Goal: Transaction & Acquisition: Purchase product/service

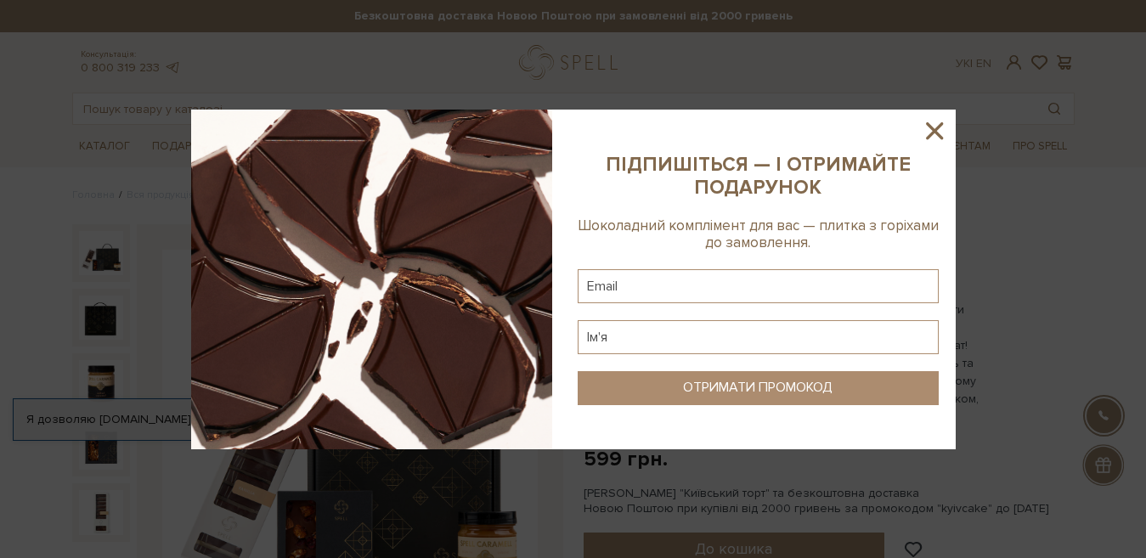
click at [925, 128] on icon at bounding box center [934, 130] width 29 height 29
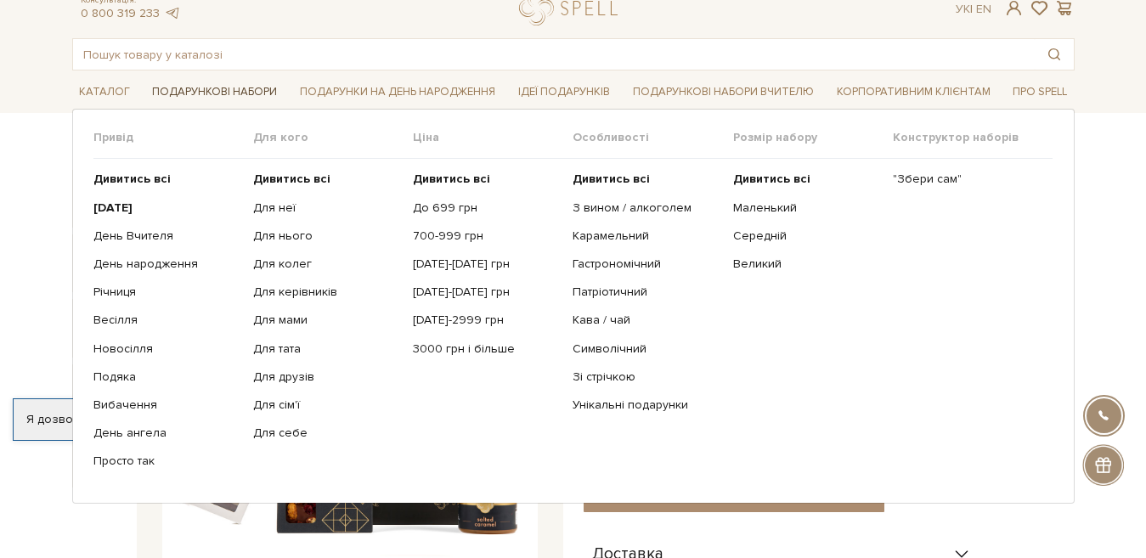
scroll to position [85, 0]
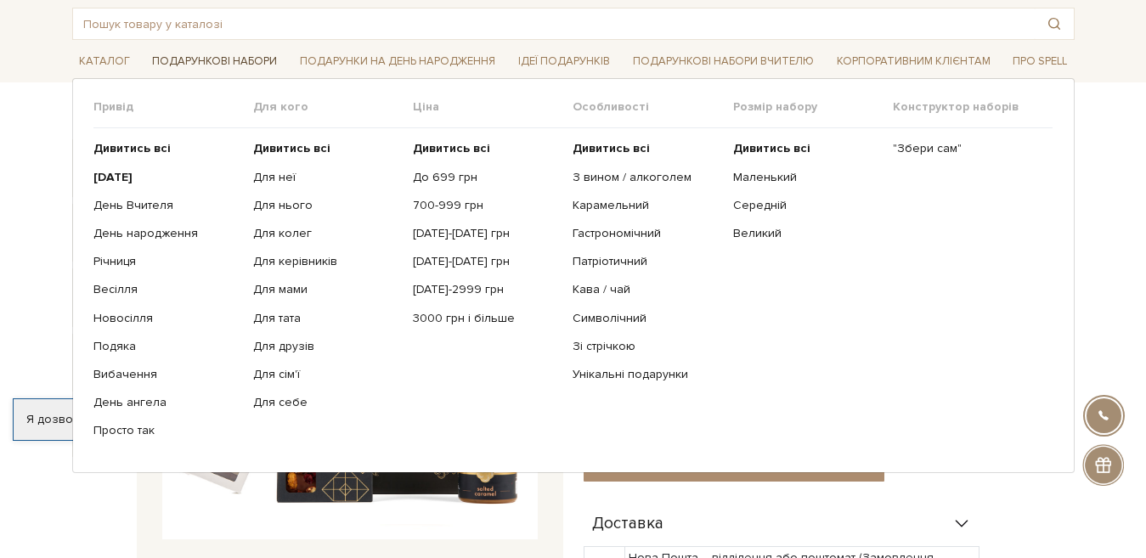
click at [217, 59] on link "Подарункові набори" at bounding box center [214, 61] width 138 height 26
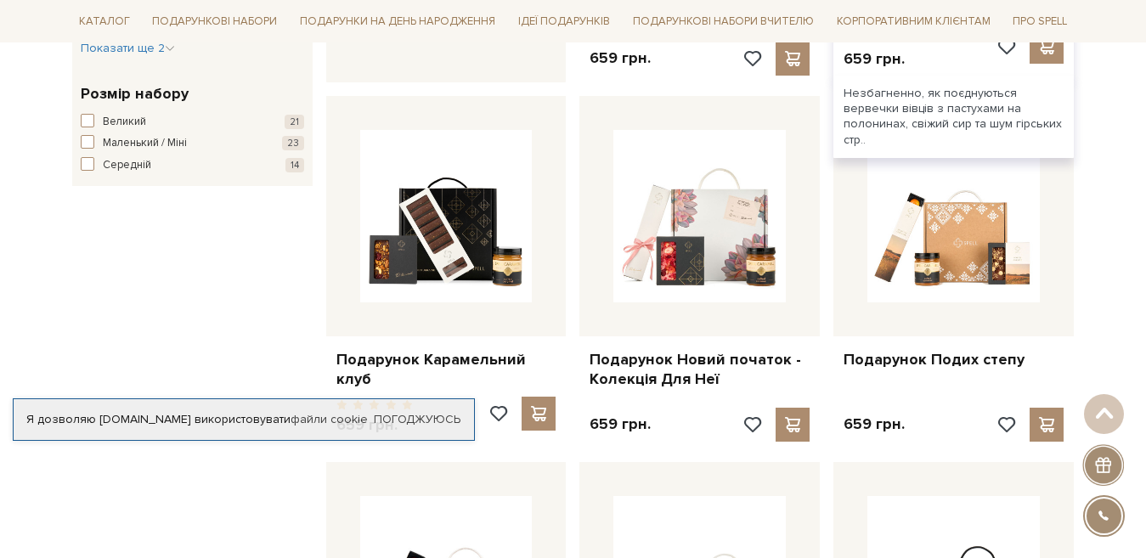
scroll to position [934, 0]
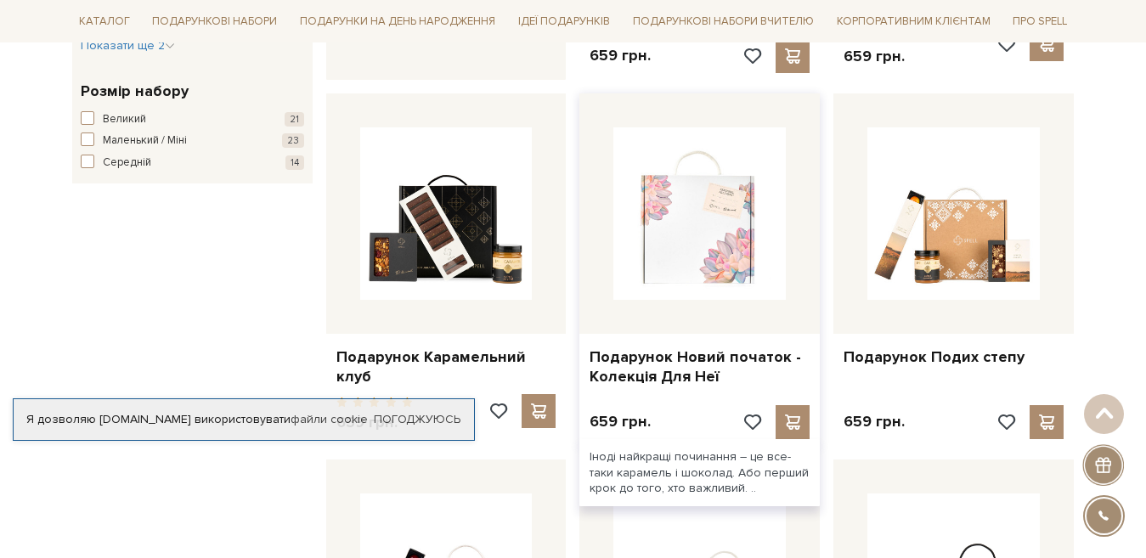
click at [691, 235] on img at bounding box center [699, 213] width 172 height 172
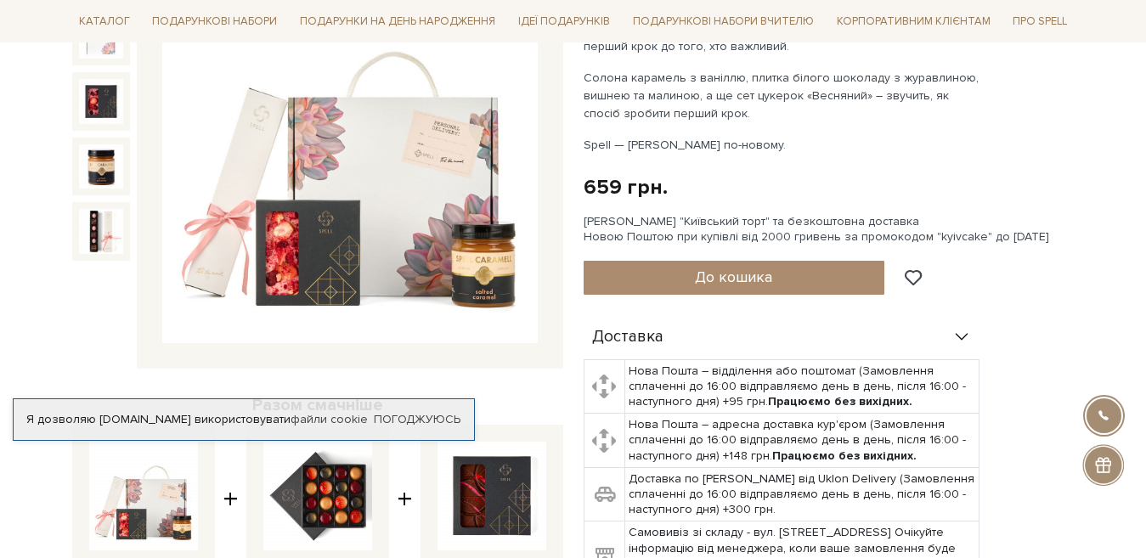
scroll to position [255, 0]
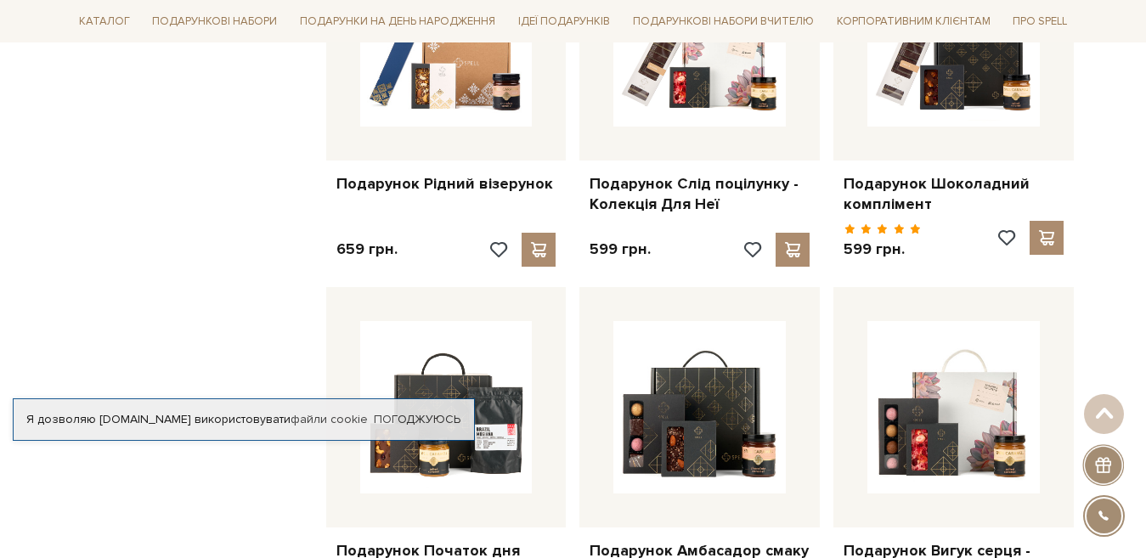
scroll to position [1645, 0]
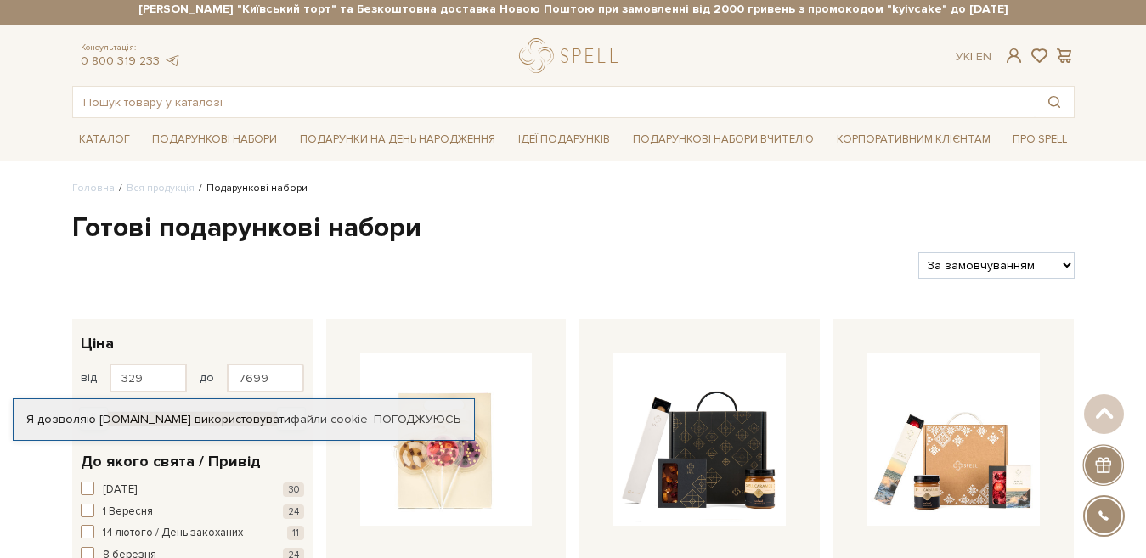
scroll to position [0, 0]
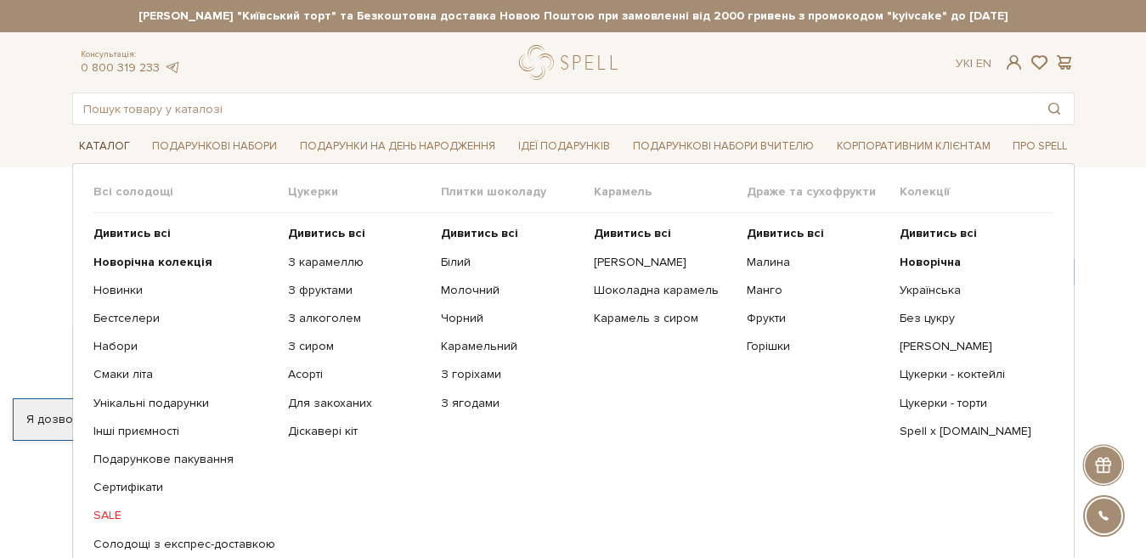
click at [121, 144] on link "Каталог" at bounding box center [104, 146] width 65 height 26
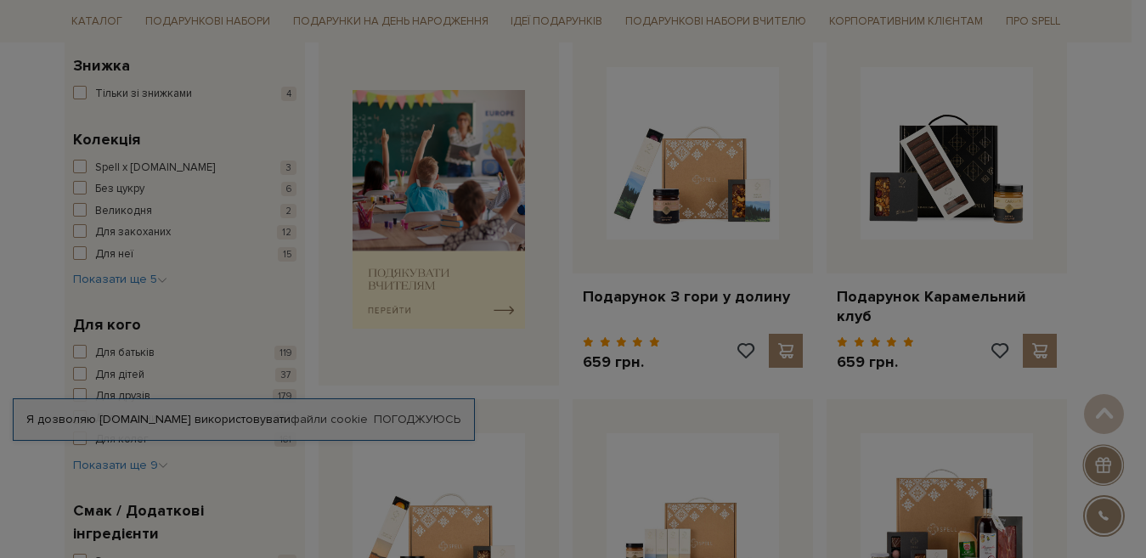
scroll to position [764, 0]
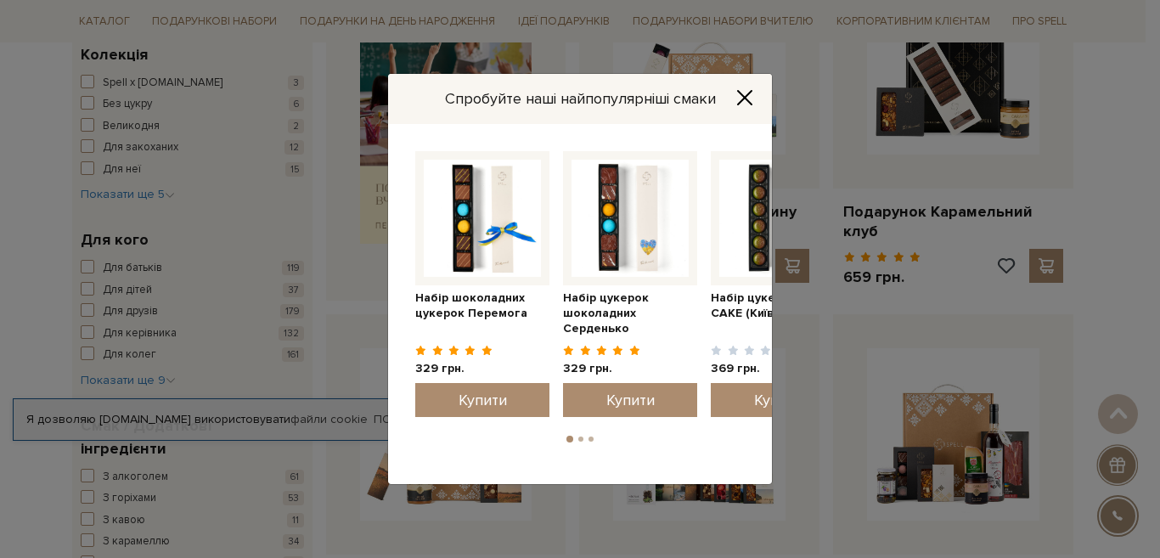
click at [747, 97] on icon "Close" at bounding box center [744, 97] width 17 height 17
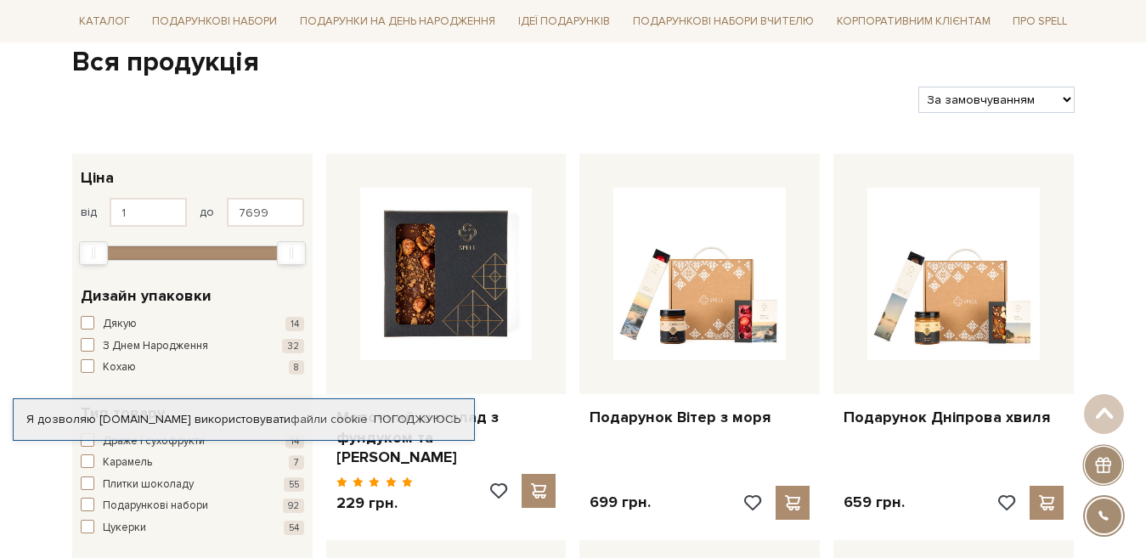
scroll to position [85, 0]
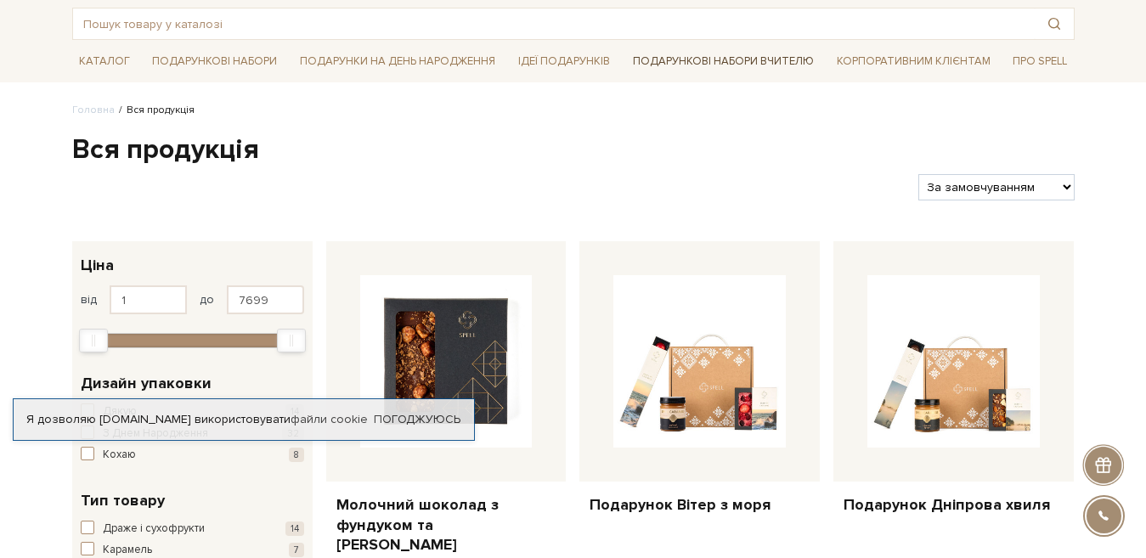
click at [687, 58] on link "Подарункові набори Вчителю" at bounding box center [723, 61] width 195 height 29
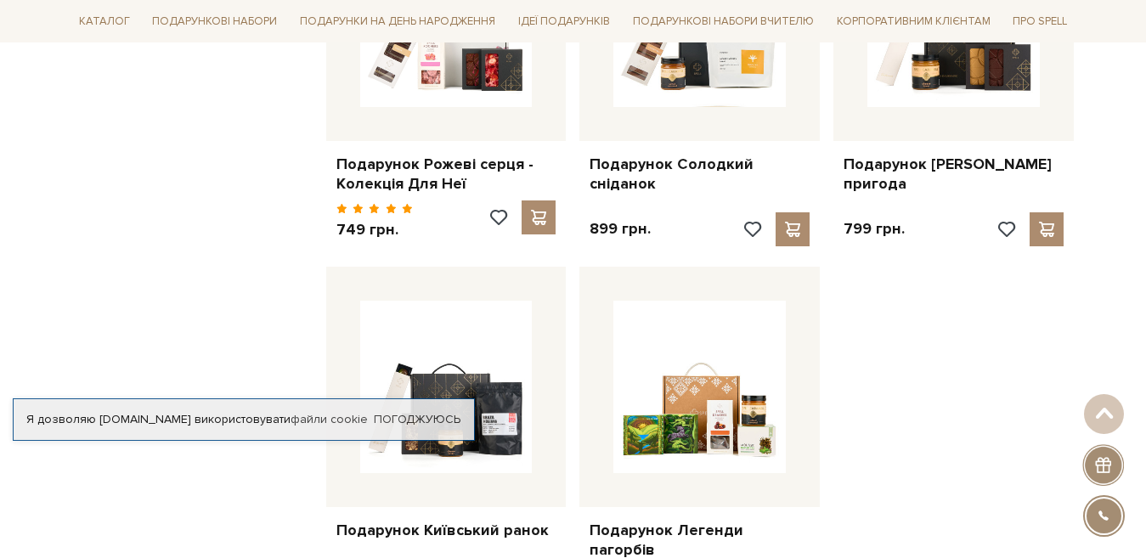
scroll to position [2039, 0]
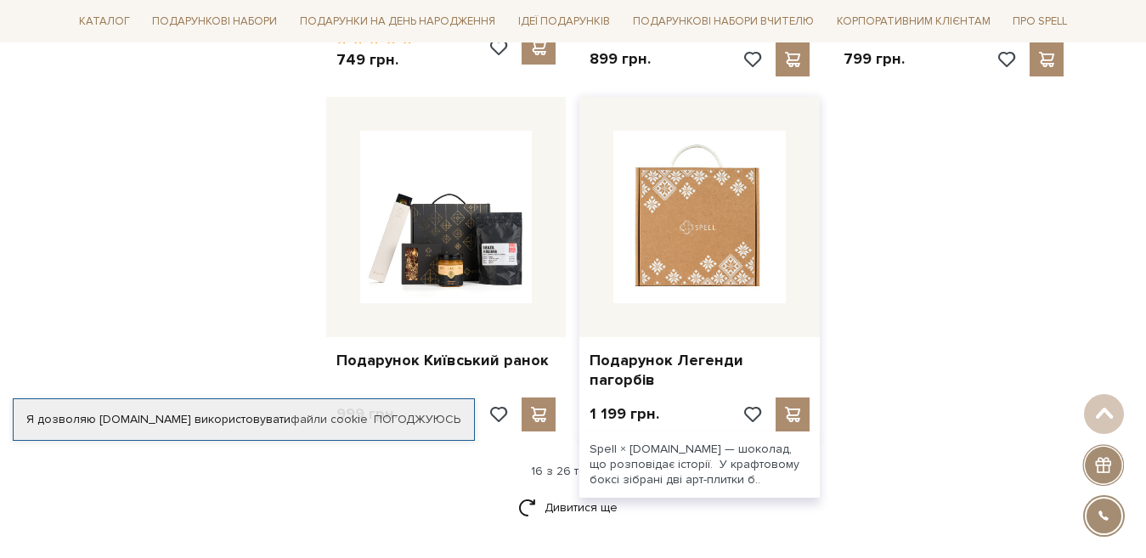
click at [701, 199] on img at bounding box center [699, 217] width 172 height 172
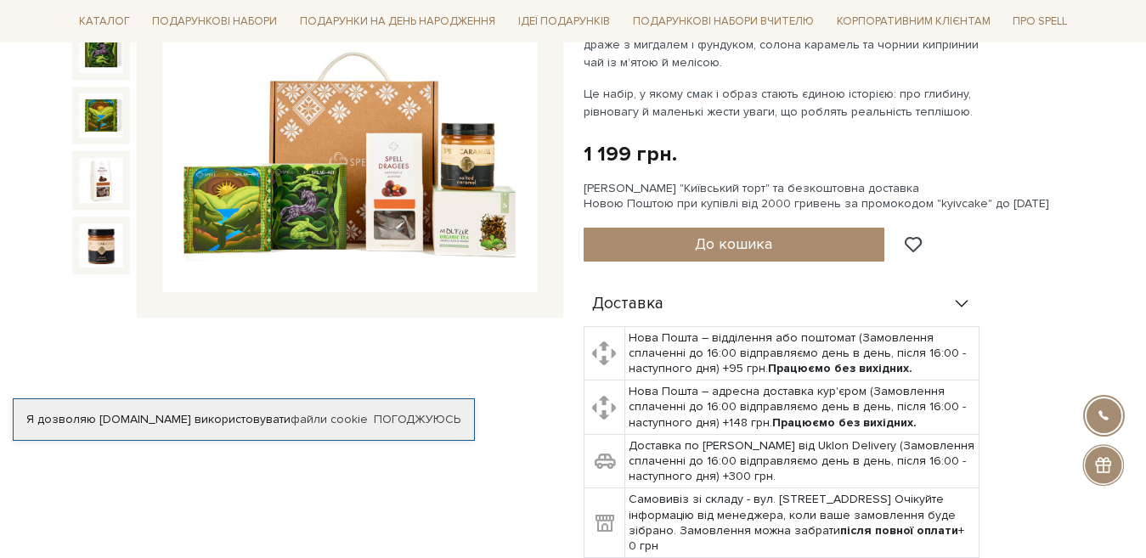
scroll to position [340, 0]
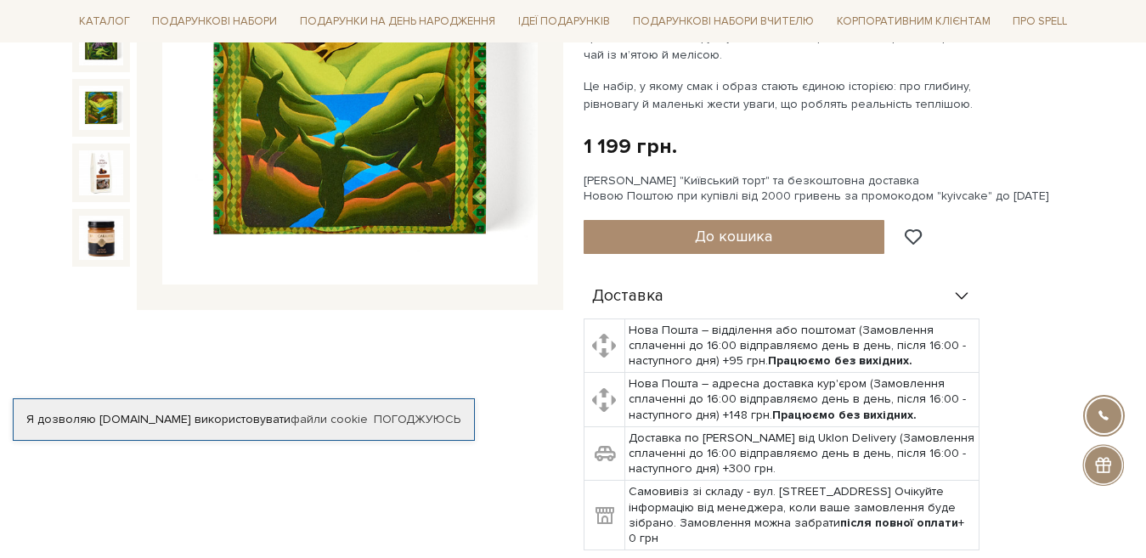
click at [75, 101] on div at bounding box center [101, 108] width 58 height 58
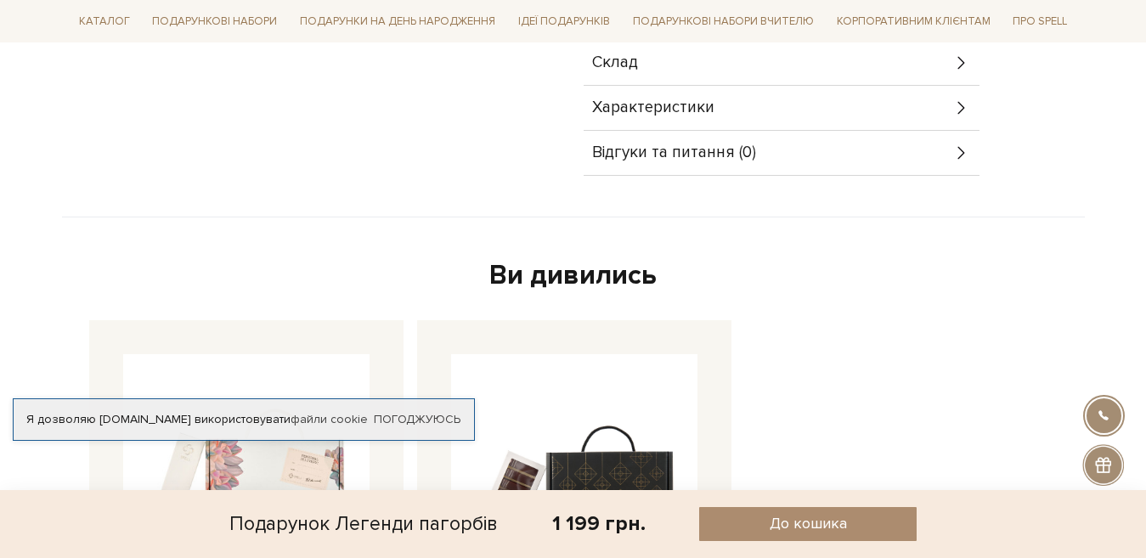
scroll to position [764, 0]
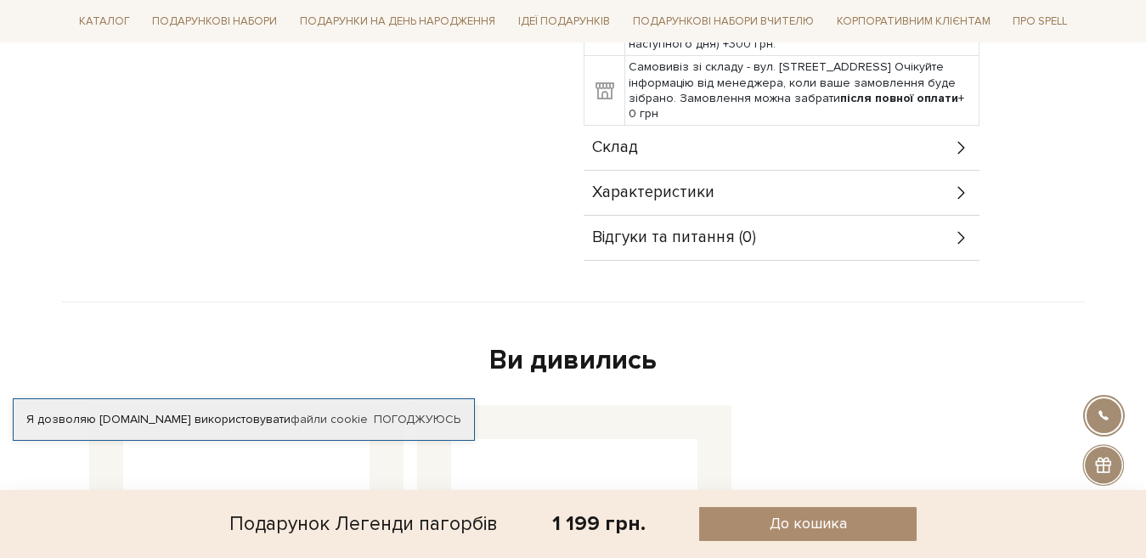
click at [956, 144] on icon at bounding box center [961, 147] width 19 height 19
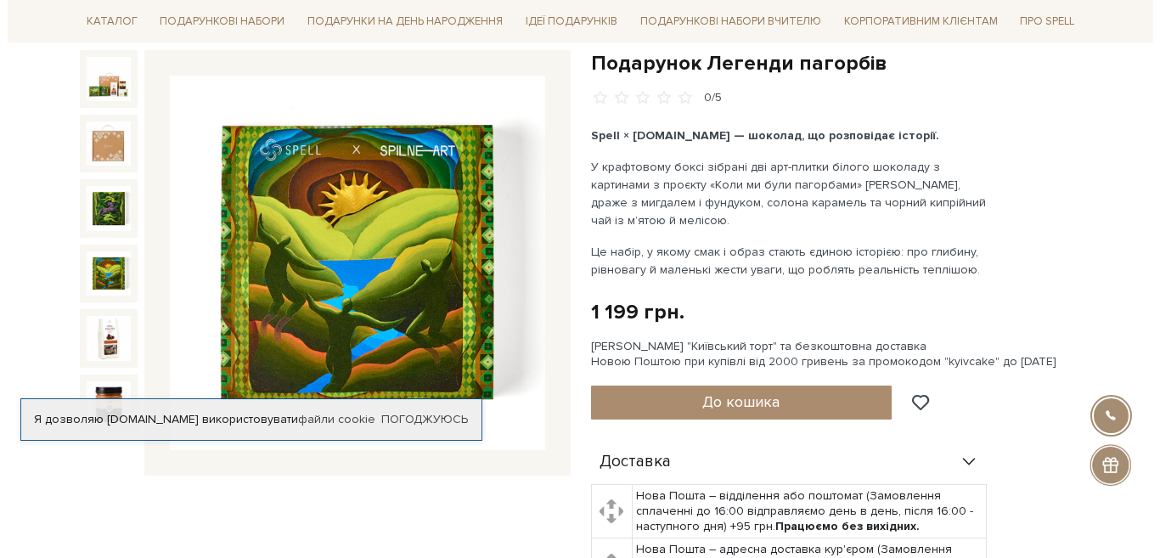
scroll to position [170, 0]
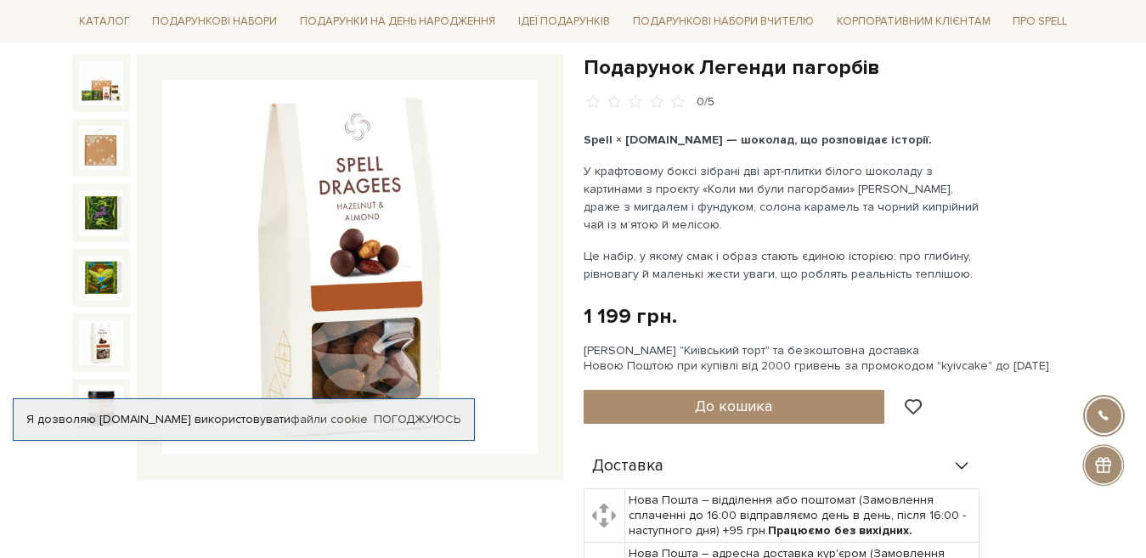
click at [94, 352] on img at bounding box center [101, 342] width 44 height 44
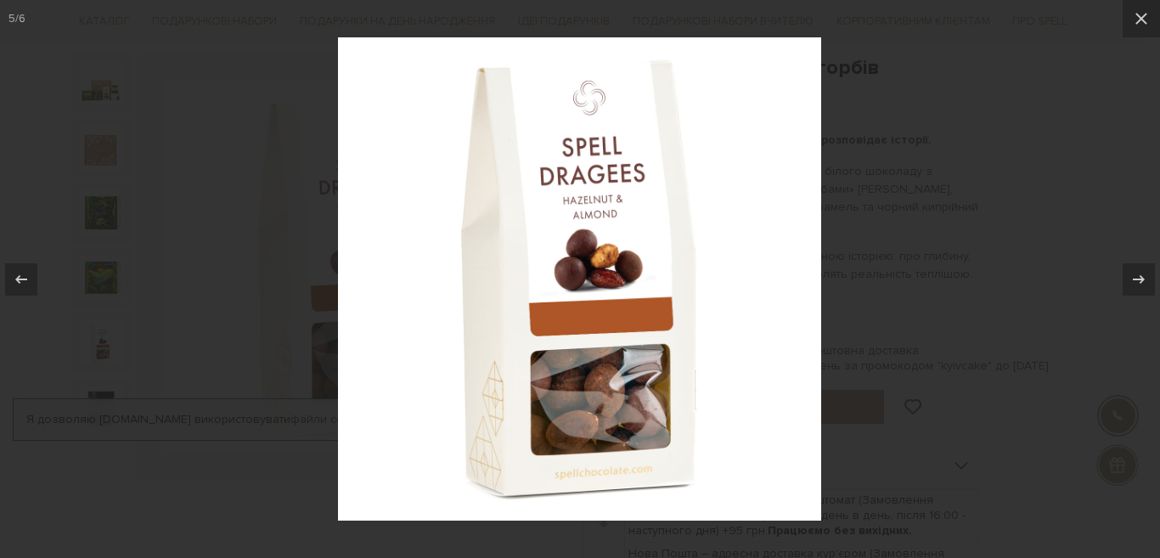
click at [106, 343] on div at bounding box center [580, 279] width 1160 height 558
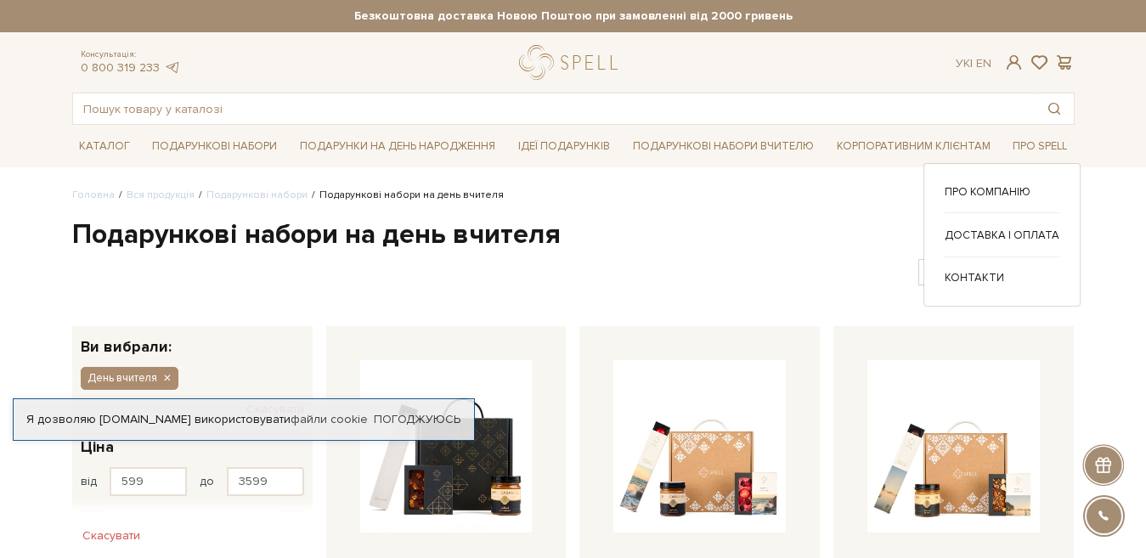
click at [1031, 166] on div "Про компанію Доставка і оплата" at bounding box center [1001, 235] width 157 height 144
click at [407, 417] on link "Погоджуюсь" at bounding box center [417, 419] width 87 height 15
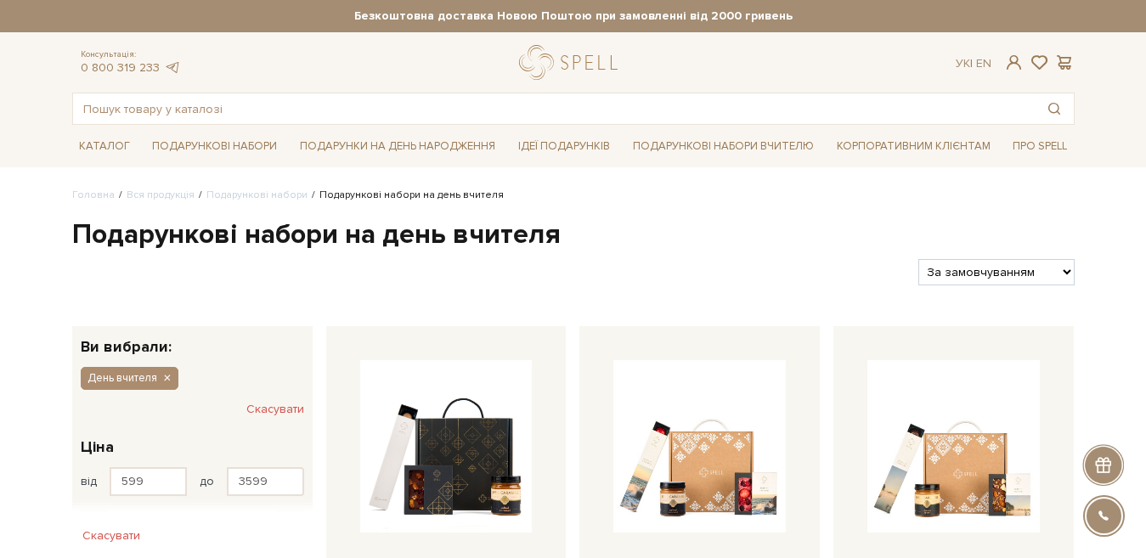
scroll to position [170, 0]
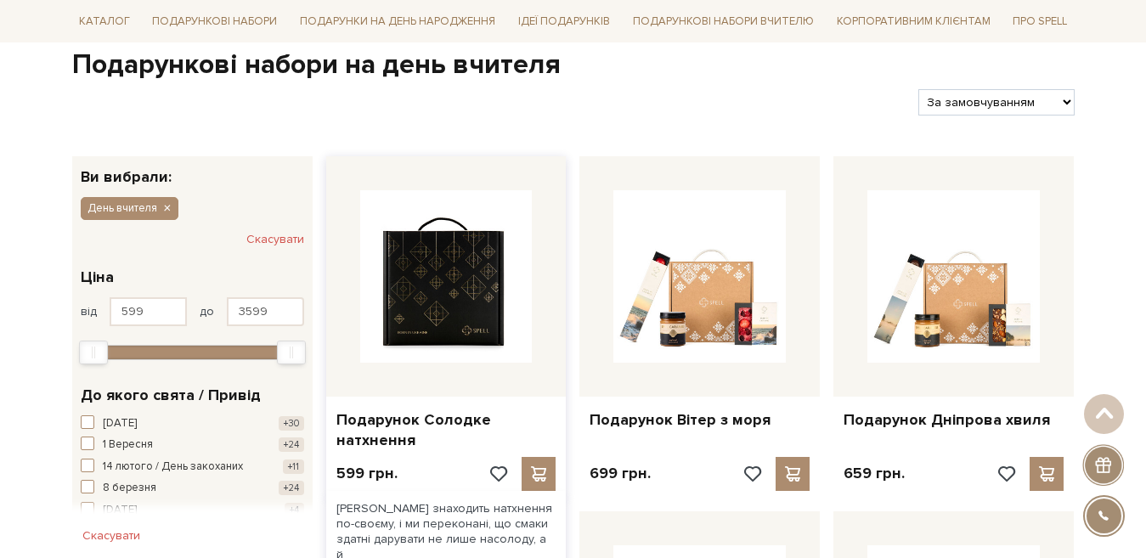
click at [454, 294] on img at bounding box center [446, 276] width 172 height 172
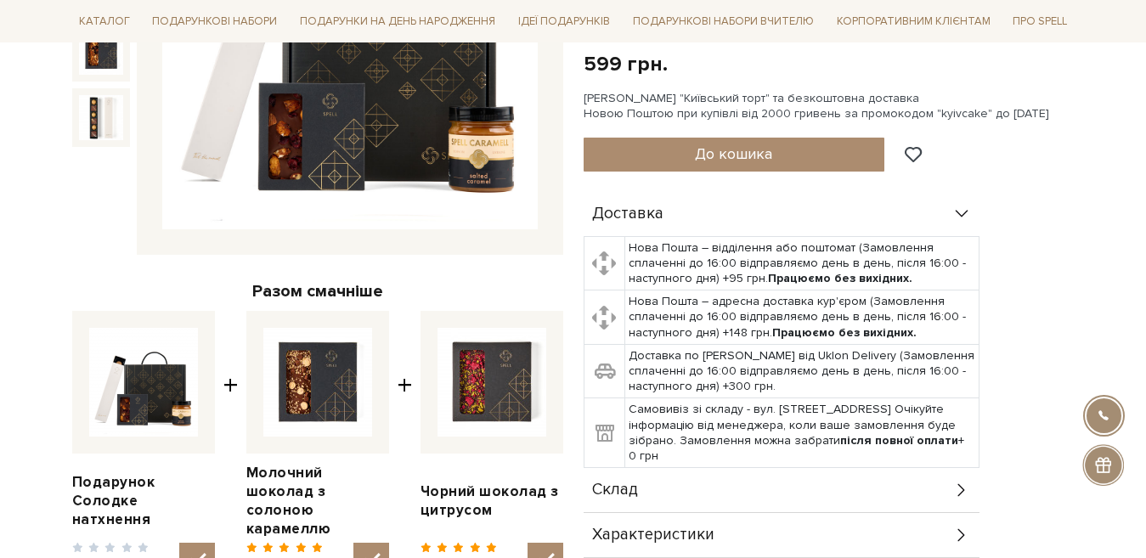
scroll to position [425, 0]
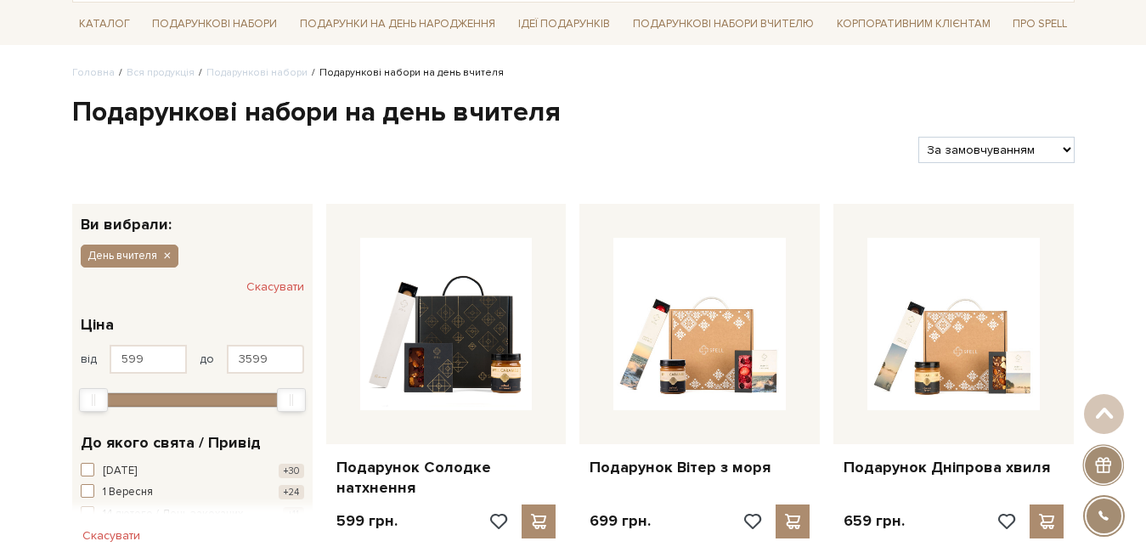
scroll to position [84, 0]
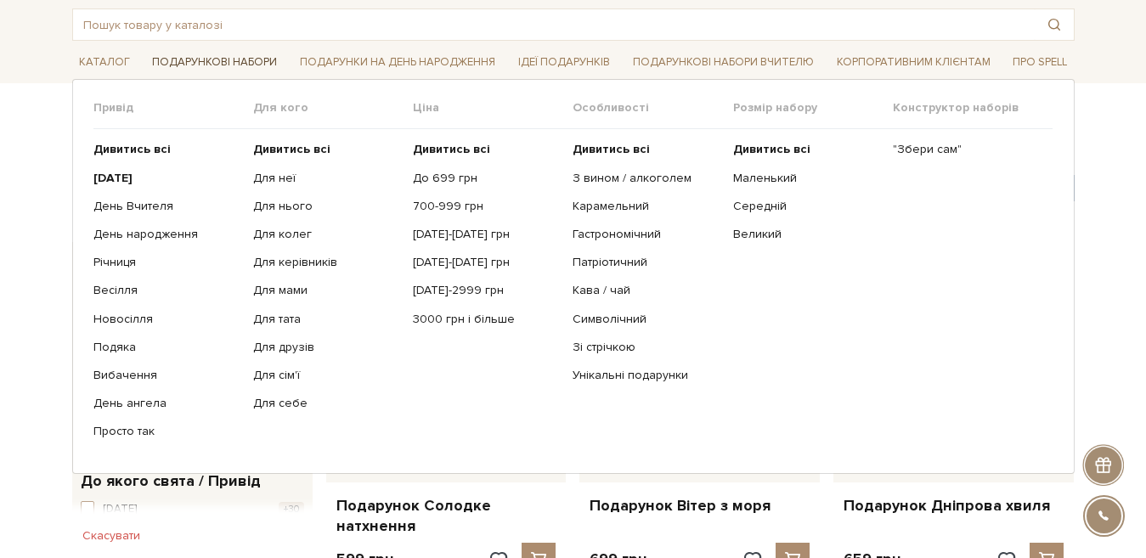
click at [223, 57] on link "Подарункові набори" at bounding box center [214, 62] width 138 height 26
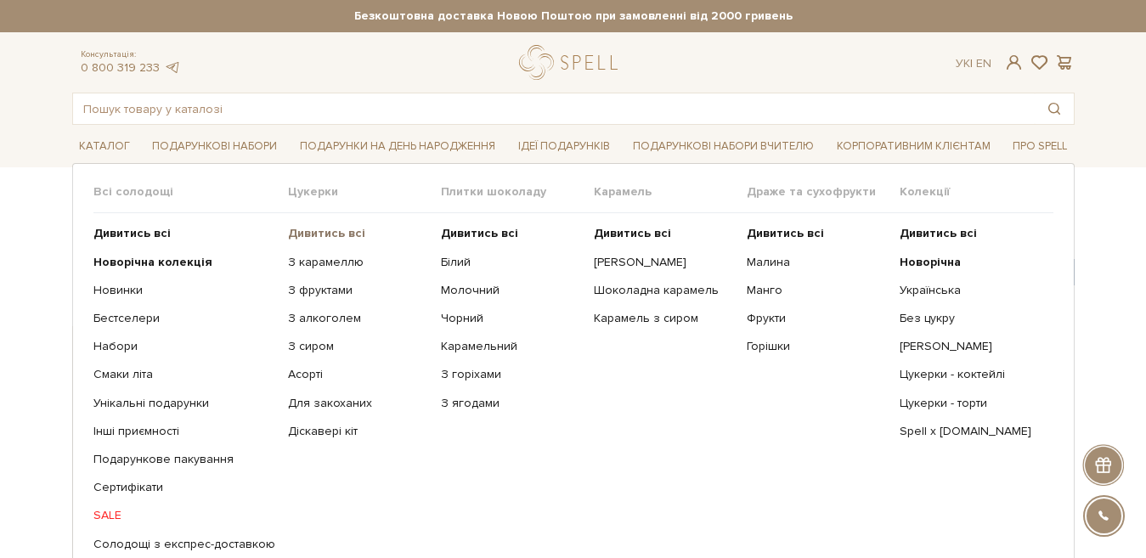
click at [344, 233] on b "Дивитись всі" at bounding box center [326, 233] width 77 height 14
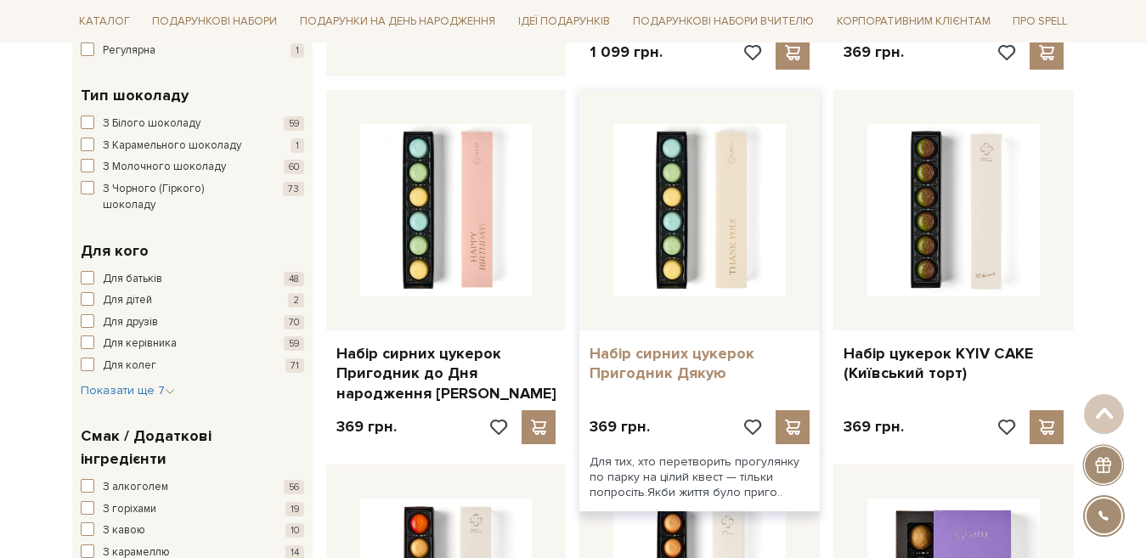
scroll to position [1019, 0]
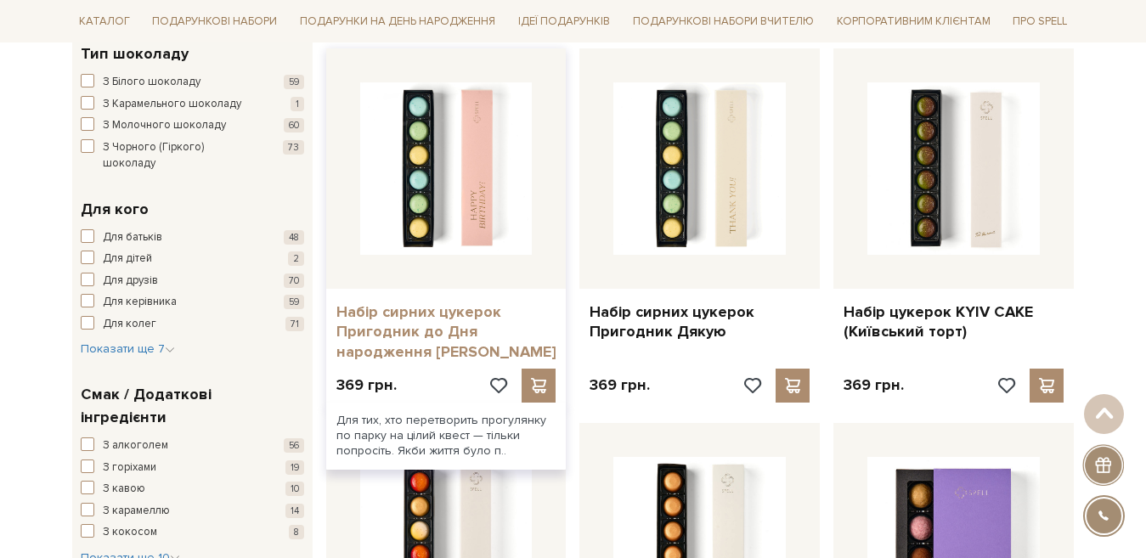
click at [443, 320] on link "Набір сирних цукерок Пригодник до Дня народження рожевий" at bounding box center [446, 331] width 220 height 59
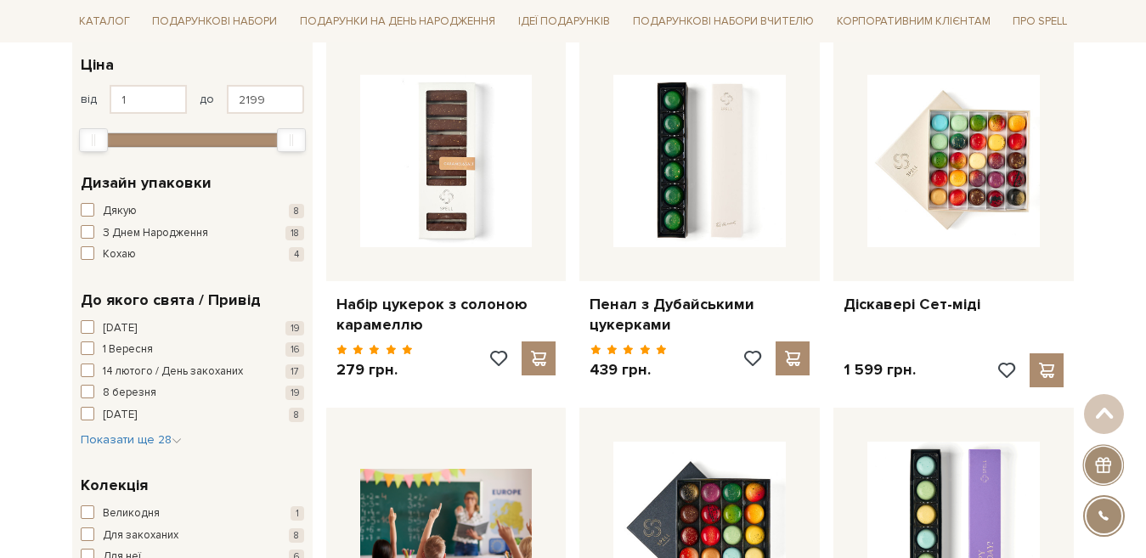
scroll to position [255, 0]
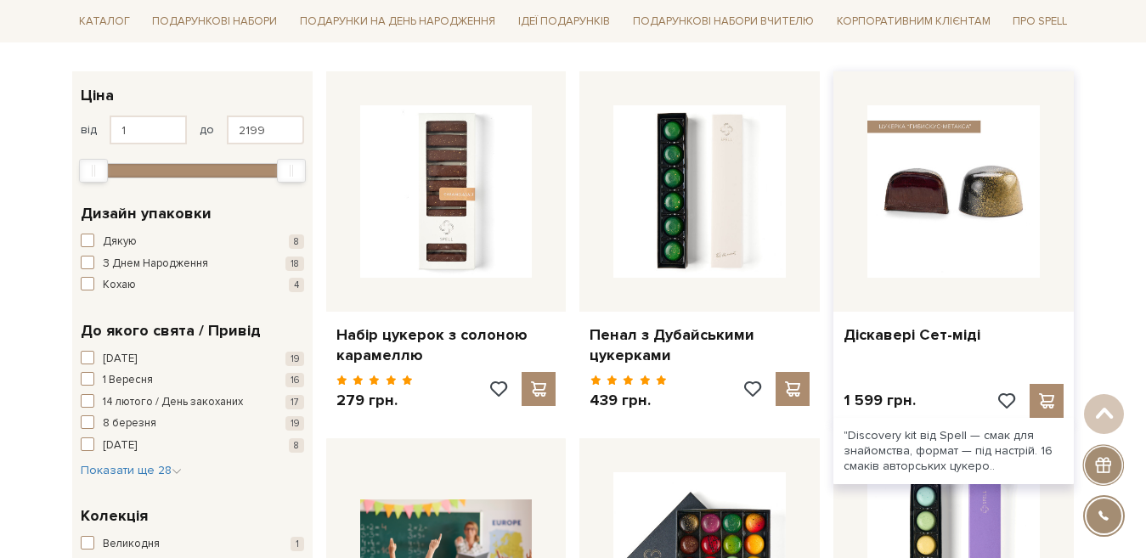
click at [963, 209] on img at bounding box center [953, 191] width 172 height 172
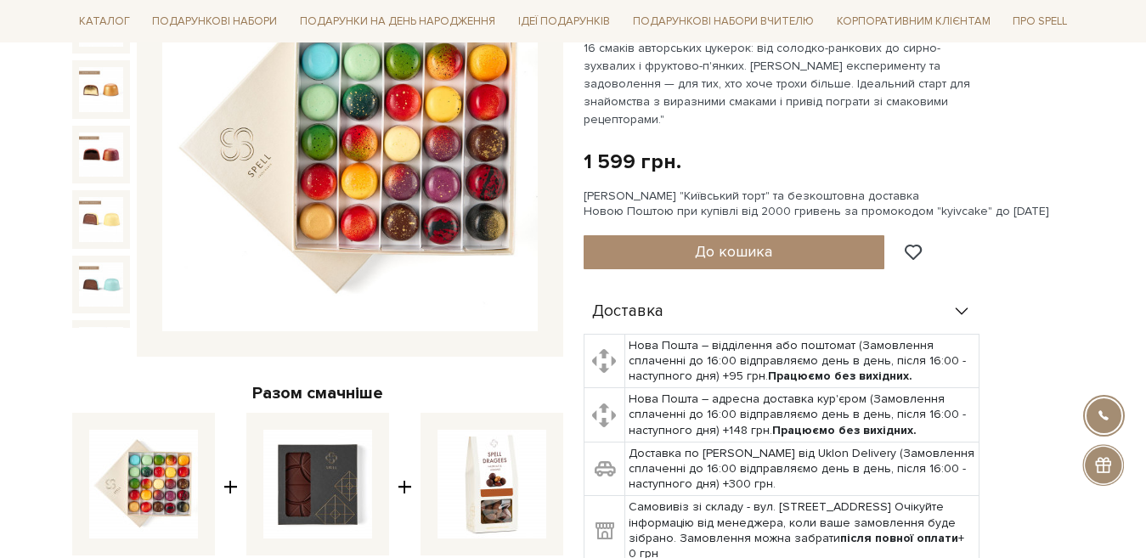
scroll to position [340, 0]
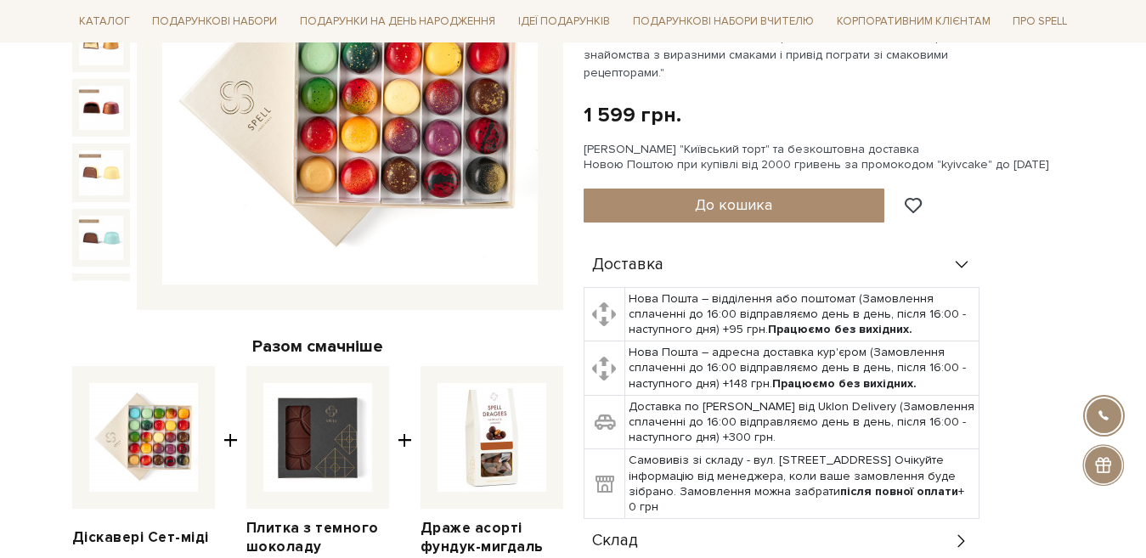
click at [387, 116] on img at bounding box center [349, 97] width 375 height 375
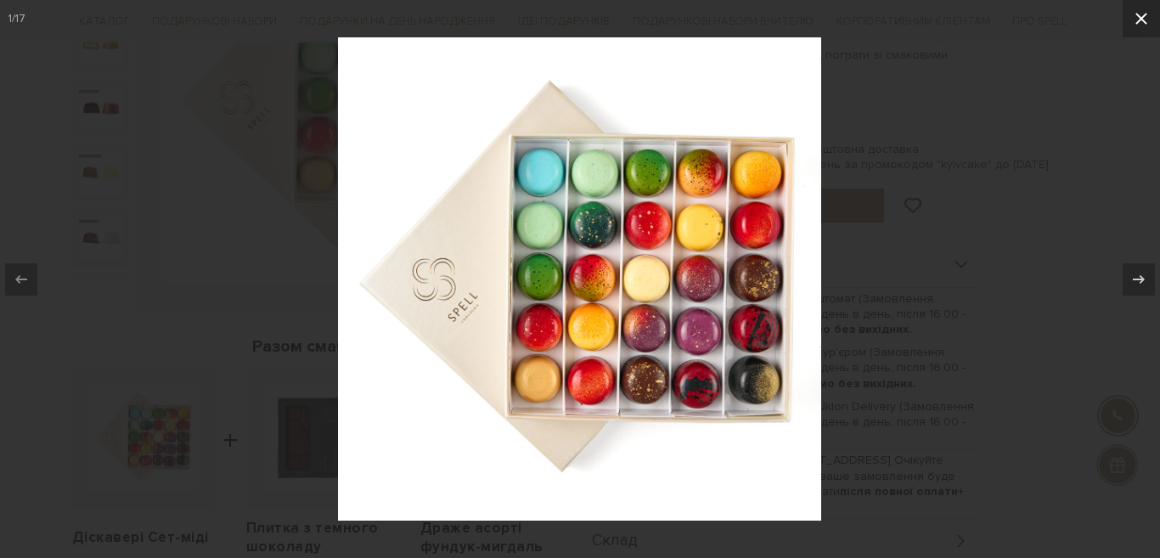
click at [1141, 15] on icon at bounding box center [1141, 18] width 20 height 20
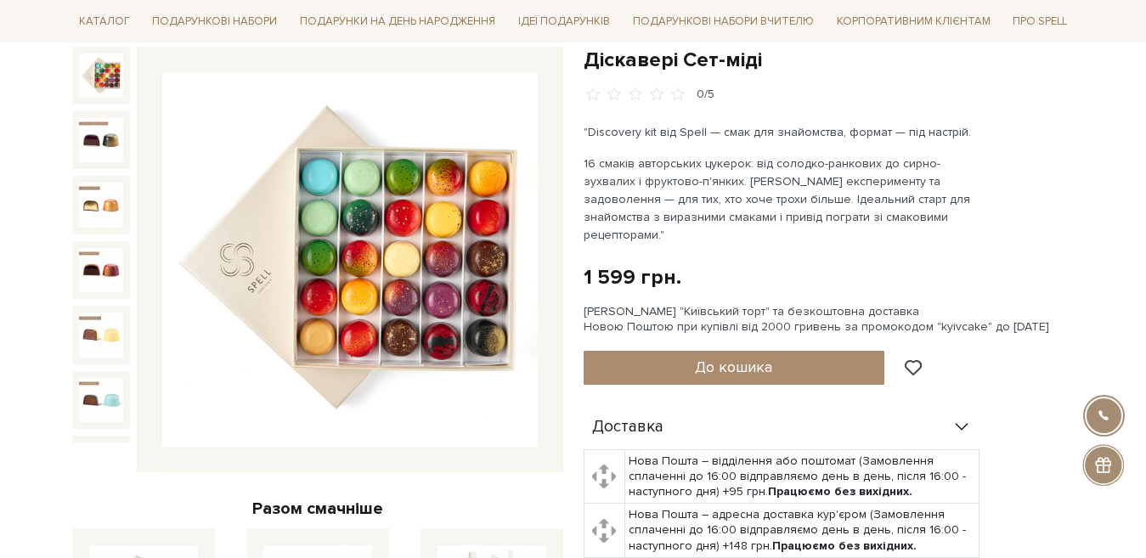
scroll to position [170, 0]
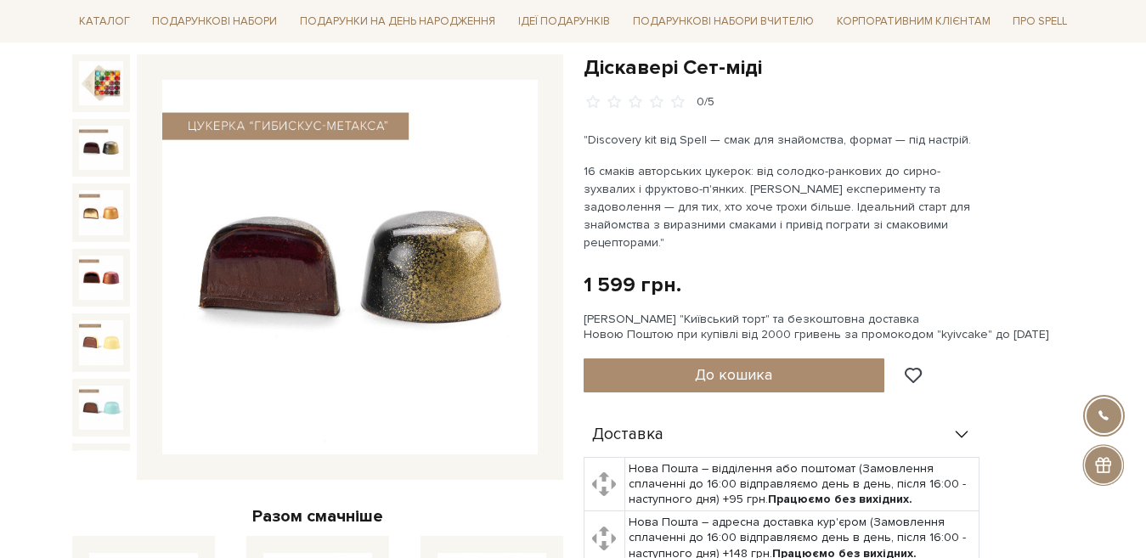
click at [92, 149] on img at bounding box center [101, 148] width 44 height 44
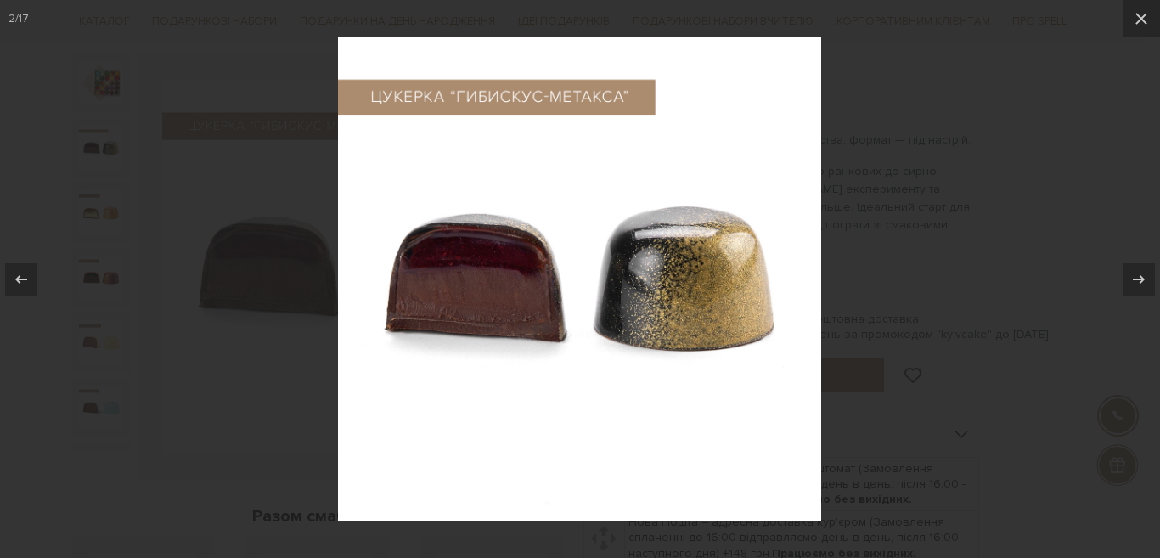
click at [94, 204] on div at bounding box center [580, 279] width 1160 height 558
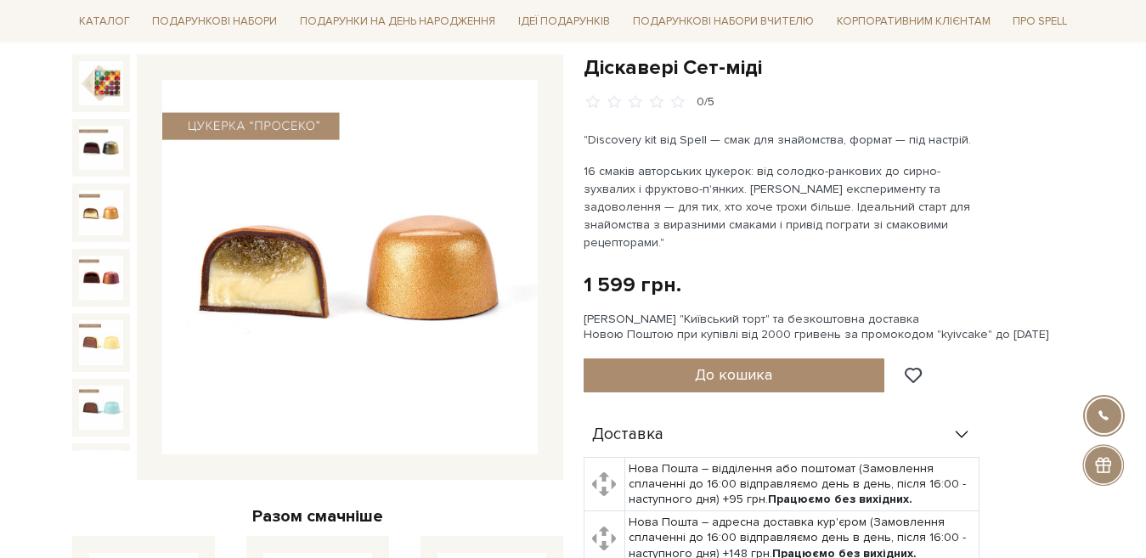
click at [94, 204] on img at bounding box center [101, 212] width 44 height 44
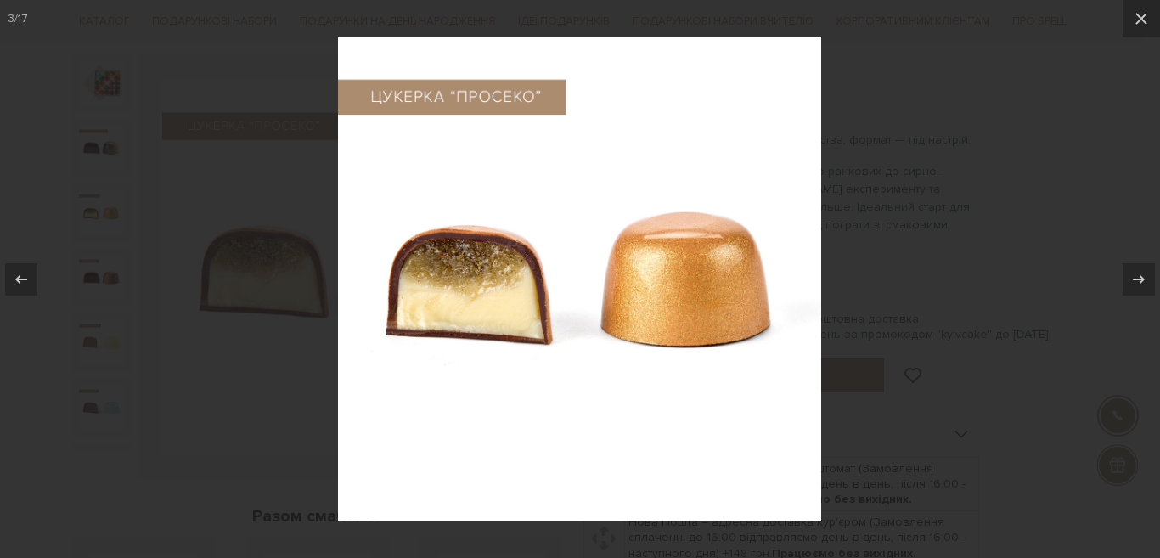
click at [83, 252] on div at bounding box center [580, 279] width 1160 height 558
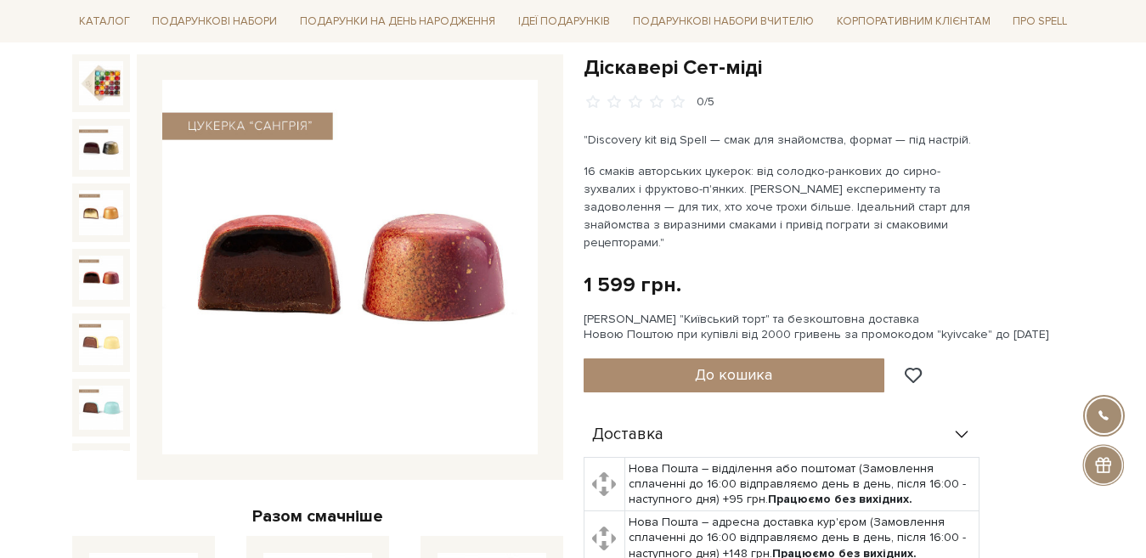
click at [83, 256] on img at bounding box center [101, 278] width 44 height 44
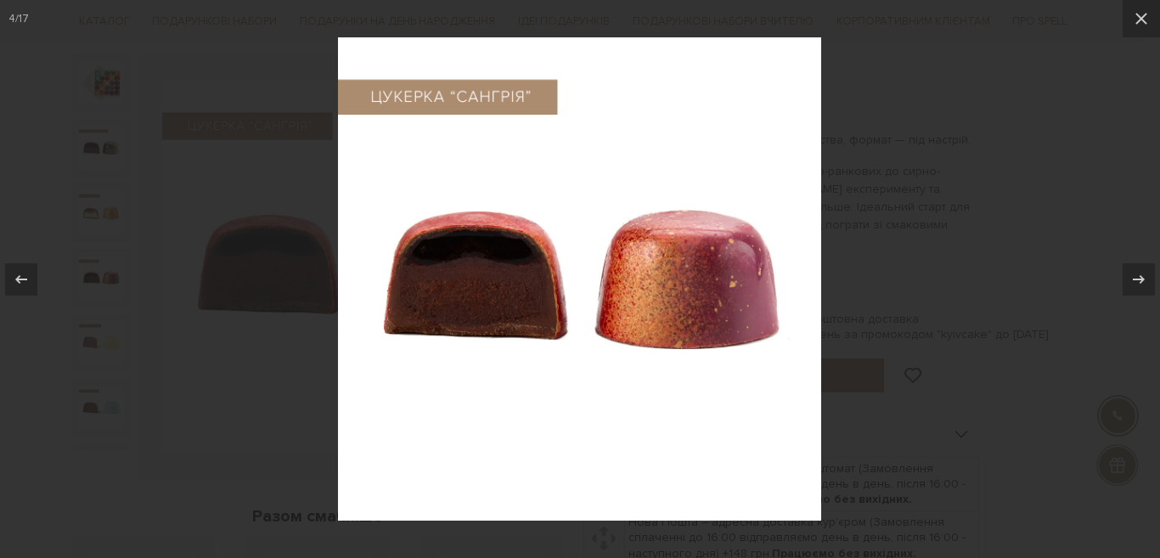
click at [89, 318] on div at bounding box center [580, 279] width 1160 height 558
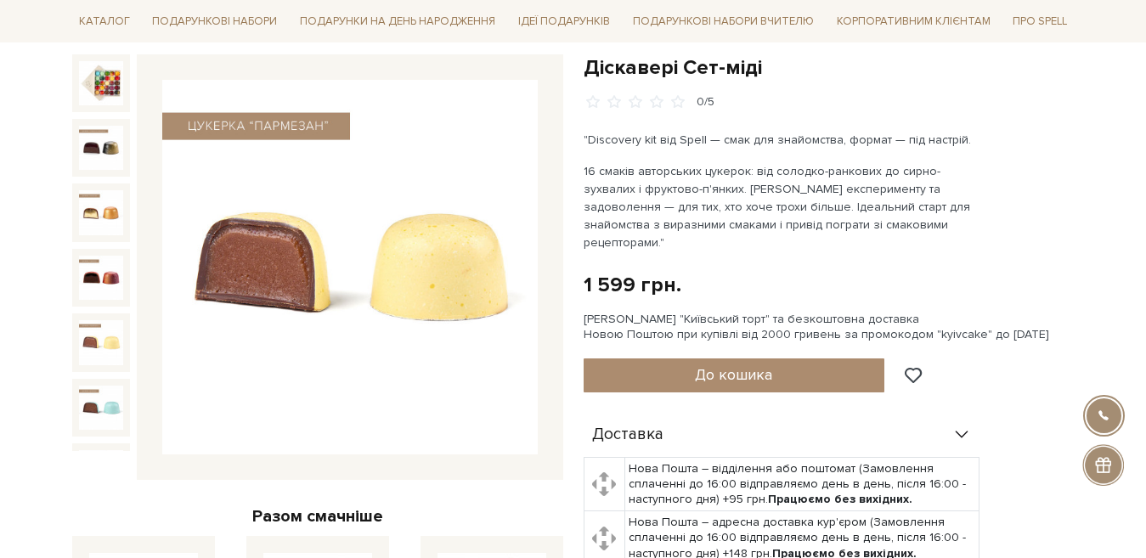
click at [89, 320] on img at bounding box center [101, 342] width 44 height 44
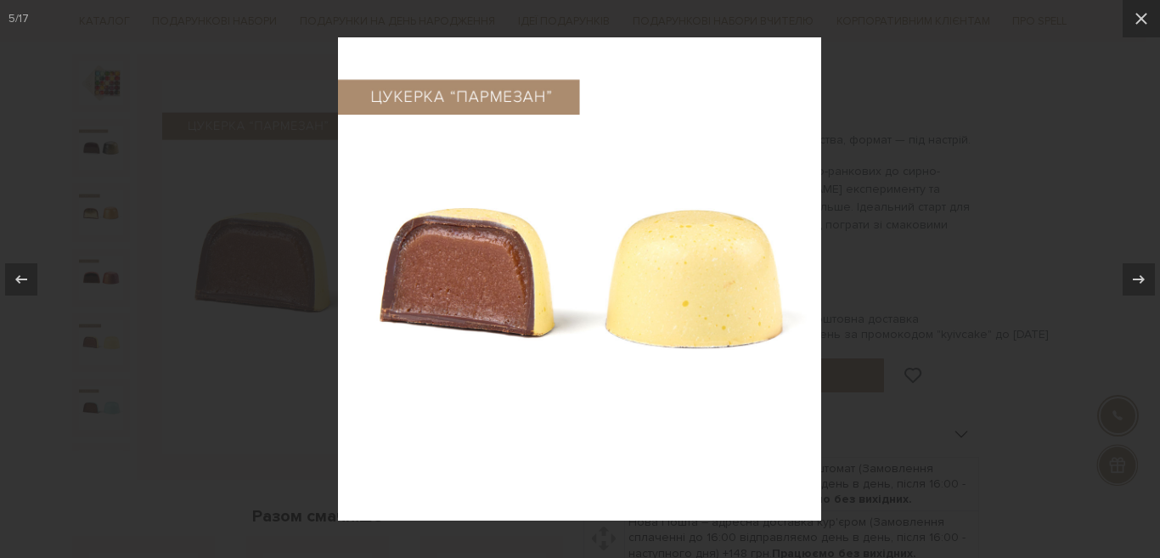
click at [88, 327] on div at bounding box center [580, 279] width 1160 height 558
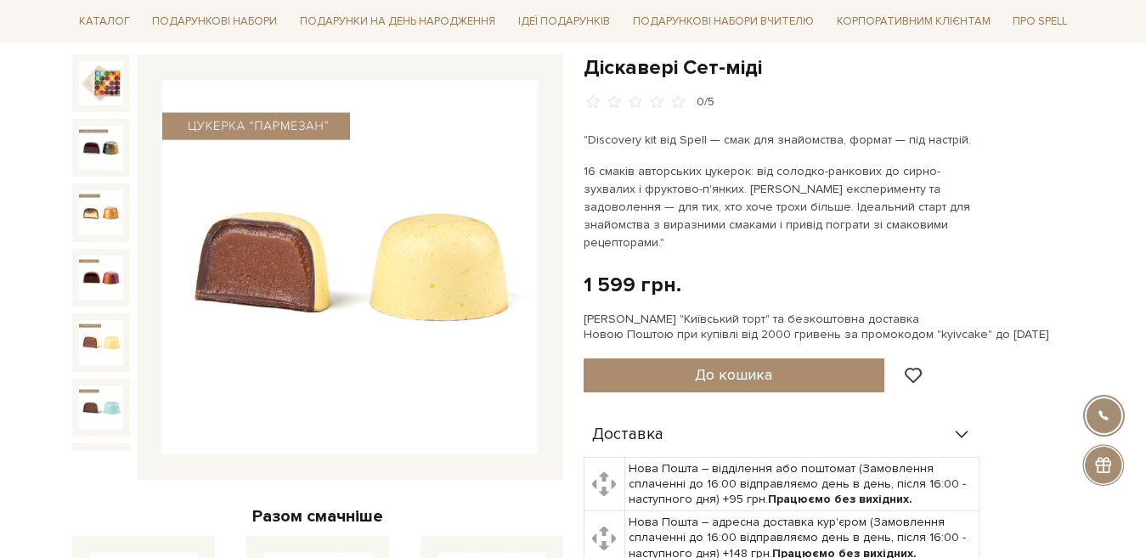
click at [88, 325] on img at bounding box center [101, 342] width 44 height 44
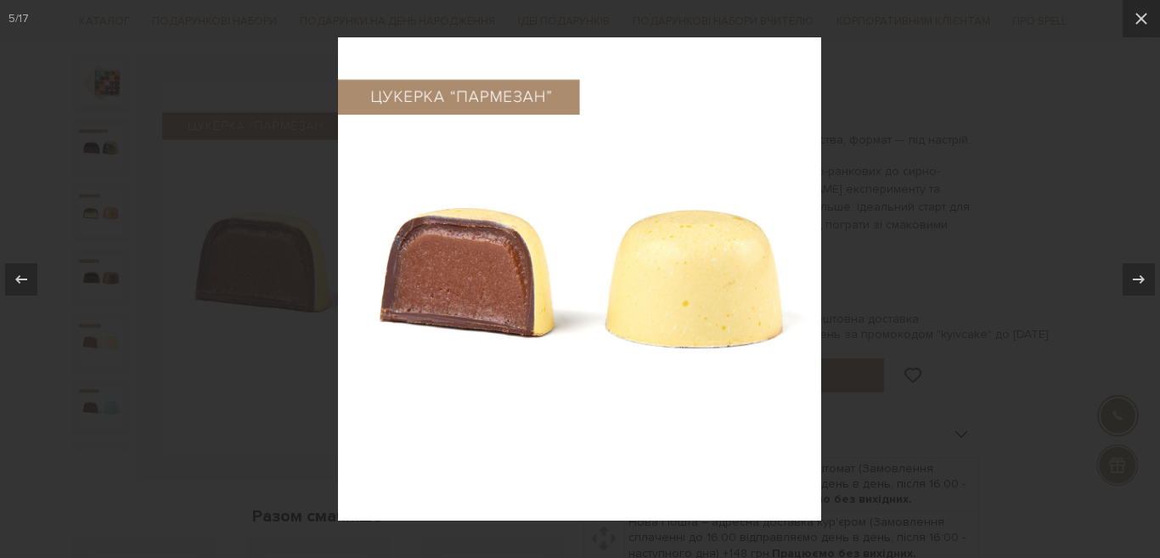
click at [94, 379] on div at bounding box center [580, 279] width 1160 height 558
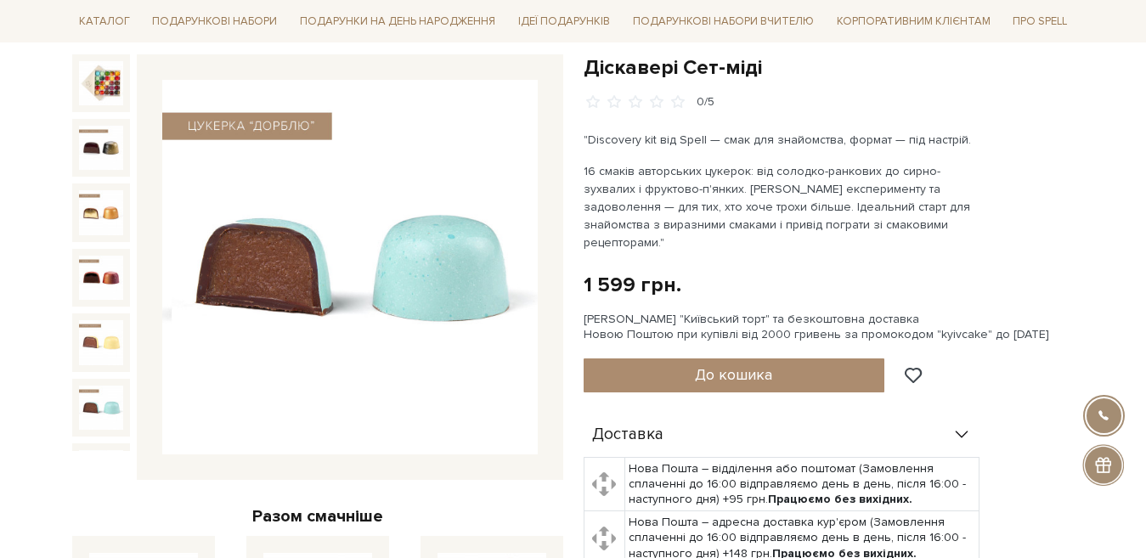
click at [85, 386] on img at bounding box center [101, 408] width 44 height 44
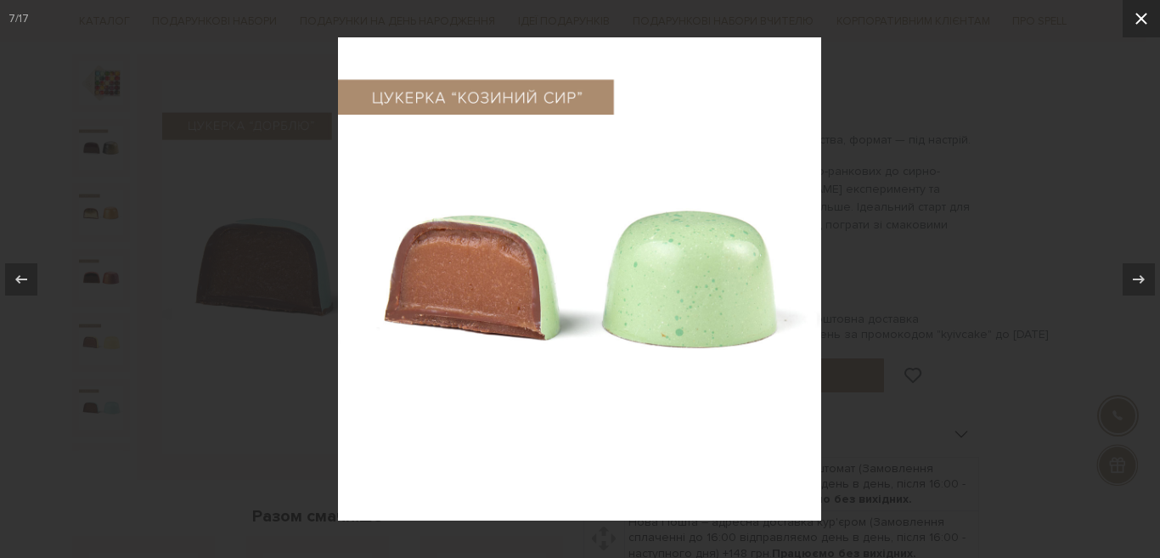
click at [1145, 18] on button at bounding box center [1141, 18] width 37 height 37
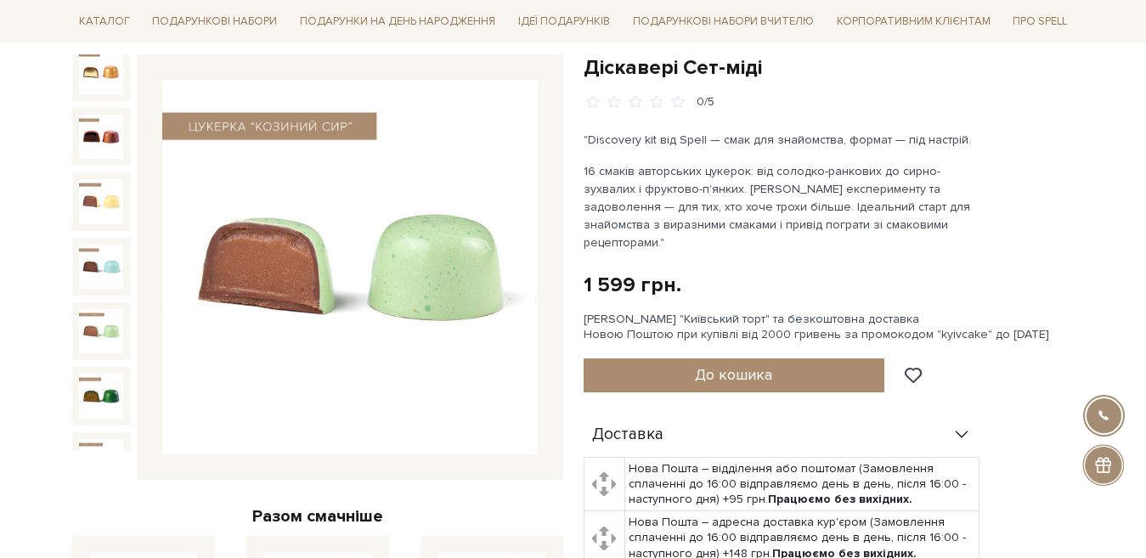
scroll to position [179, 0]
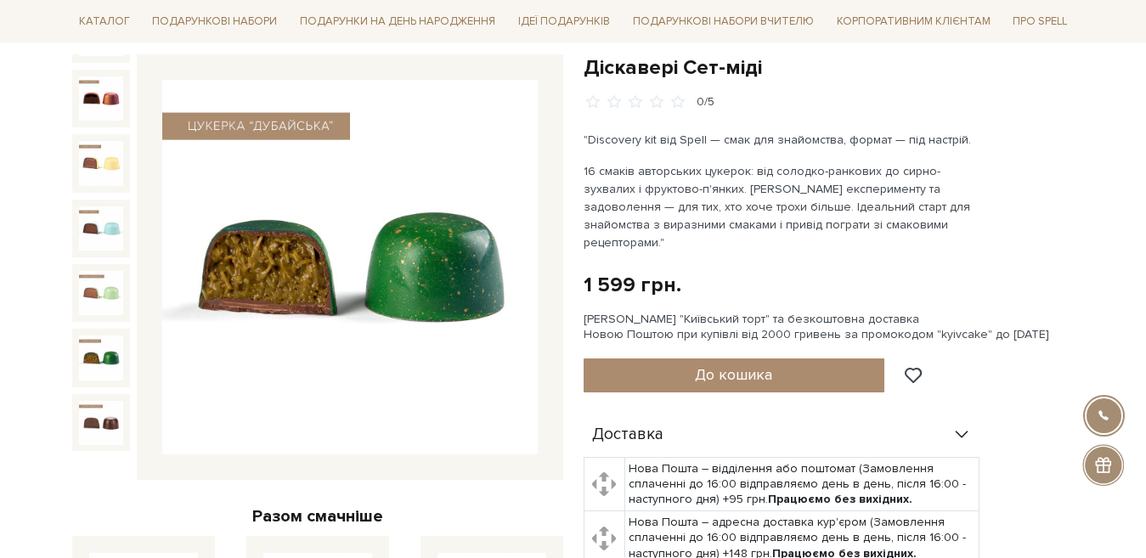
click at [93, 336] on img at bounding box center [101, 358] width 44 height 44
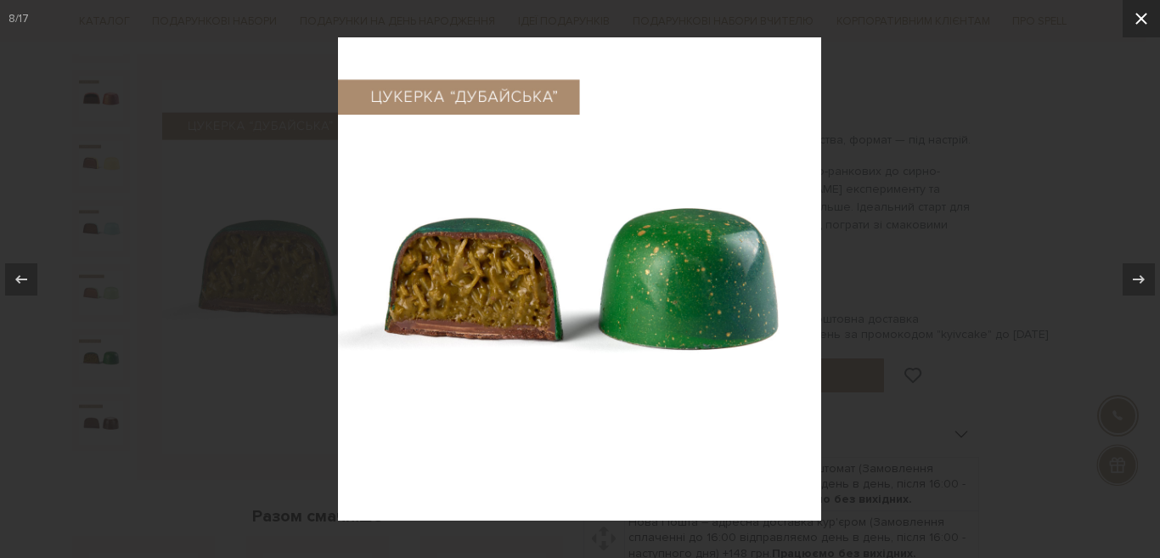
click at [1134, 16] on icon at bounding box center [1141, 18] width 20 height 20
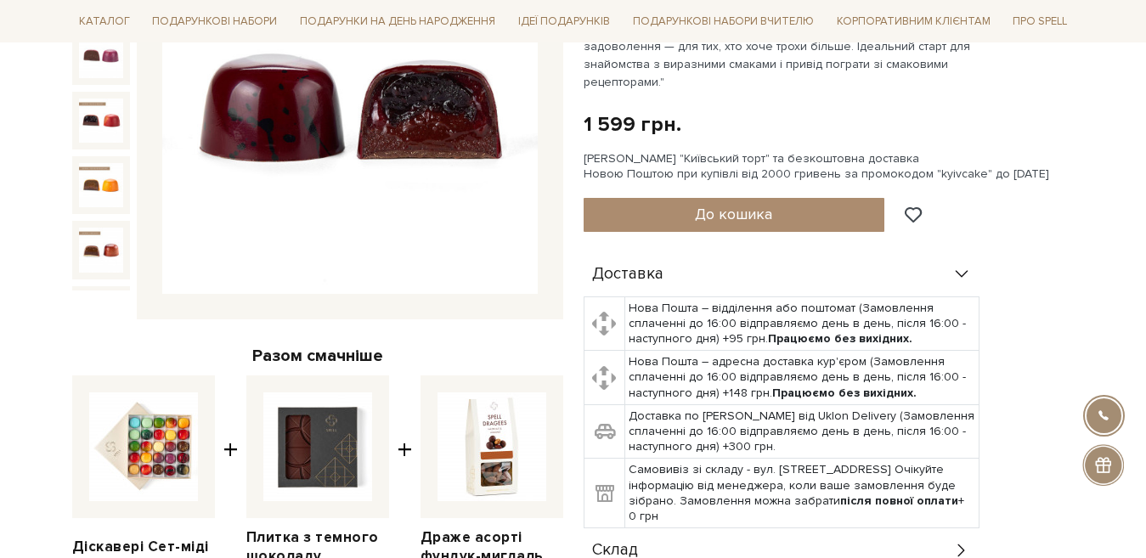
scroll to position [425, 0]
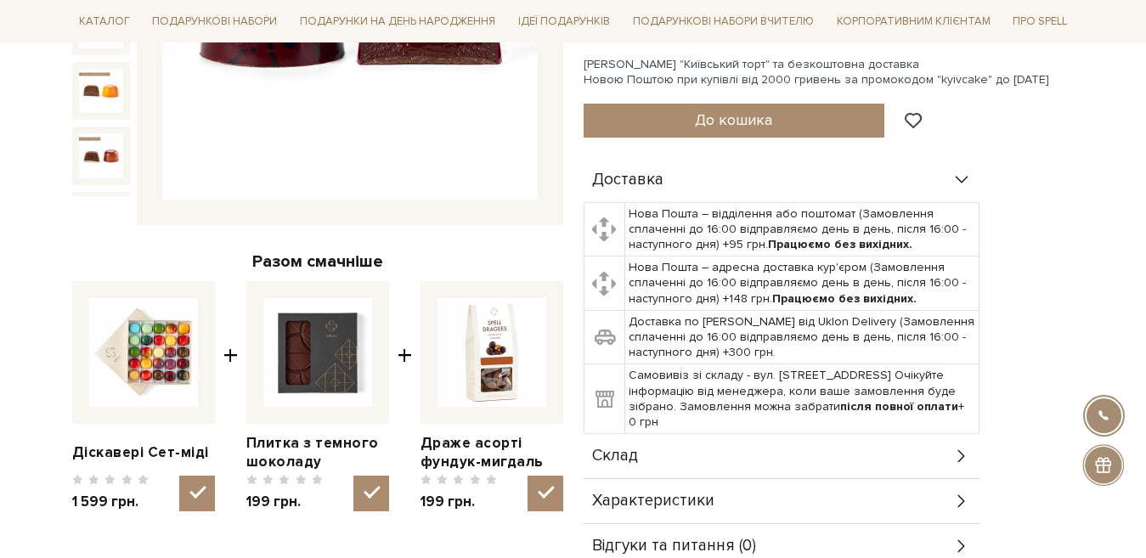
click at [171, 347] on img at bounding box center [143, 352] width 109 height 109
click at [179, 476] on input "checkbox" at bounding box center [197, 494] width 36 height 36
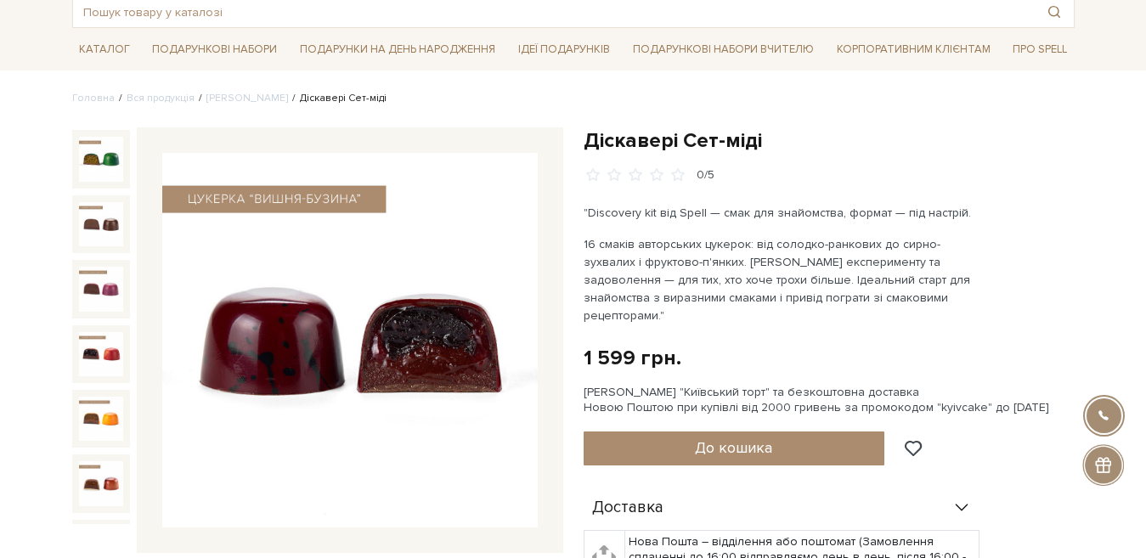
scroll to position [510, 0]
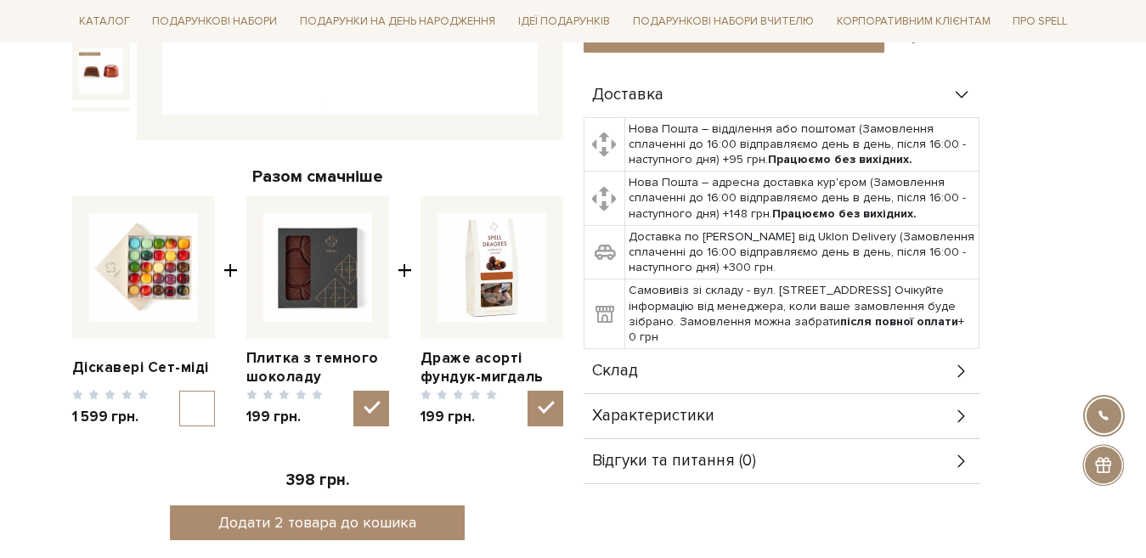
click at [176, 239] on img at bounding box center [143, 267] width 109 height 109
click at [179, 391] on input "checkbox" at bounding box center [197, 409] width 36 height 36
checkbox input "true"
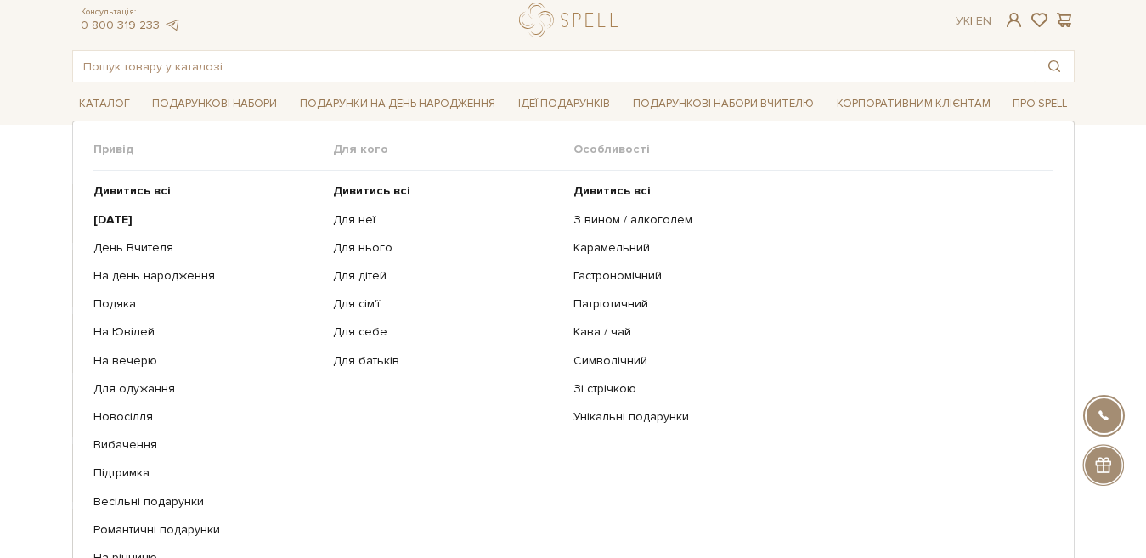
scroll to position [0, 0]
